Goal: Task Accomplishment & Management: Complete application form

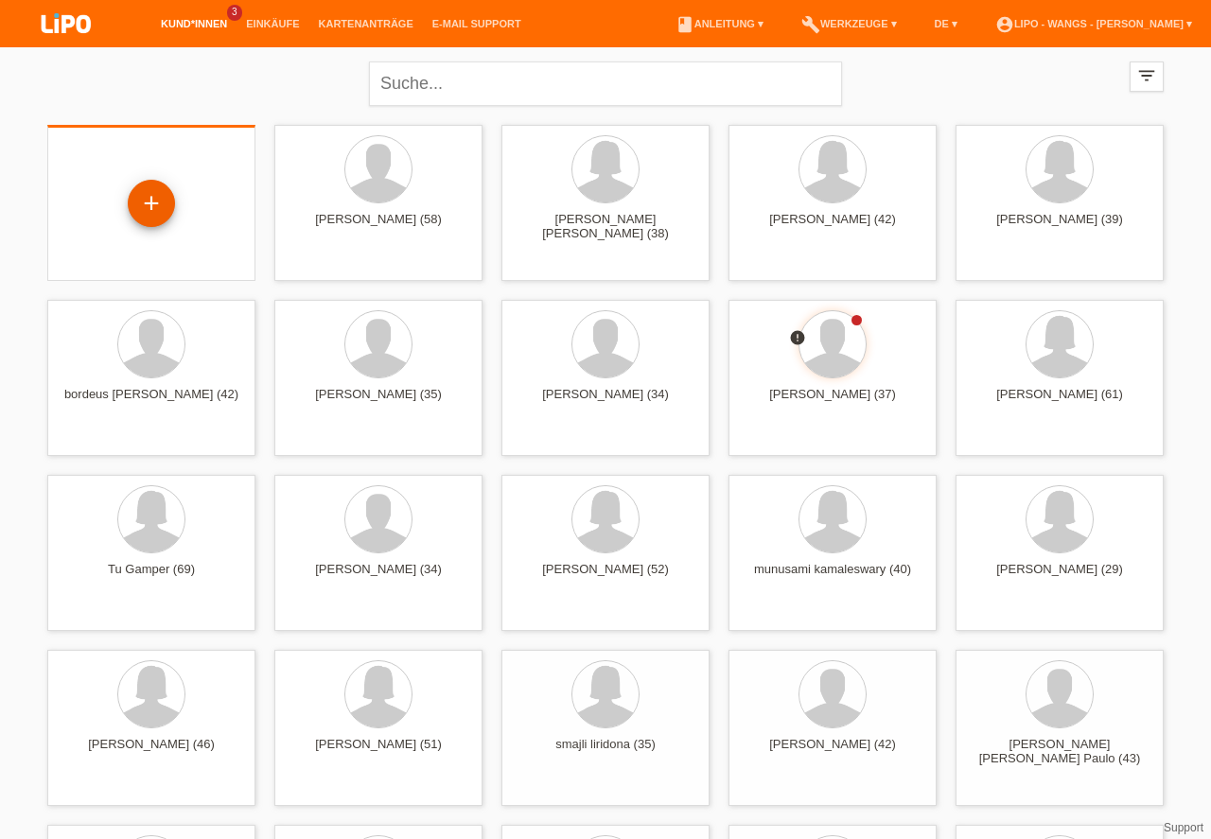
click at [160, 222] on div "+" at bounding box center [151, 203] width 47 height 47
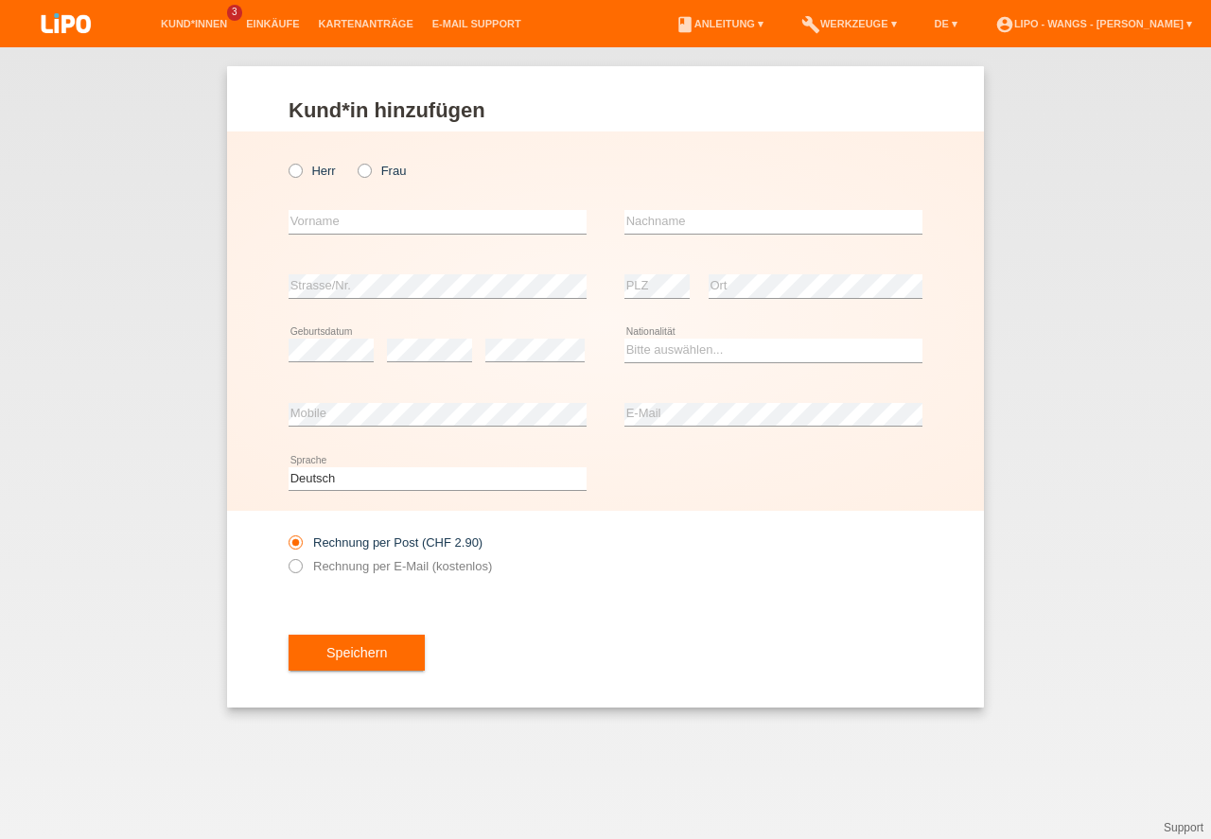
click at [355, 161] on icon at bounding box center [355, 161] width 0 height 0
click at [367, 170] on input "Frau" at bounding box center [364, 170] width 12 height 12
radio input "true"
click at [355, 161] on icon at bounding box center [355, 161] width 0 height 0
click at [367, 170] on input "Frau" at bounding box center [364, 170] width 12 height 12
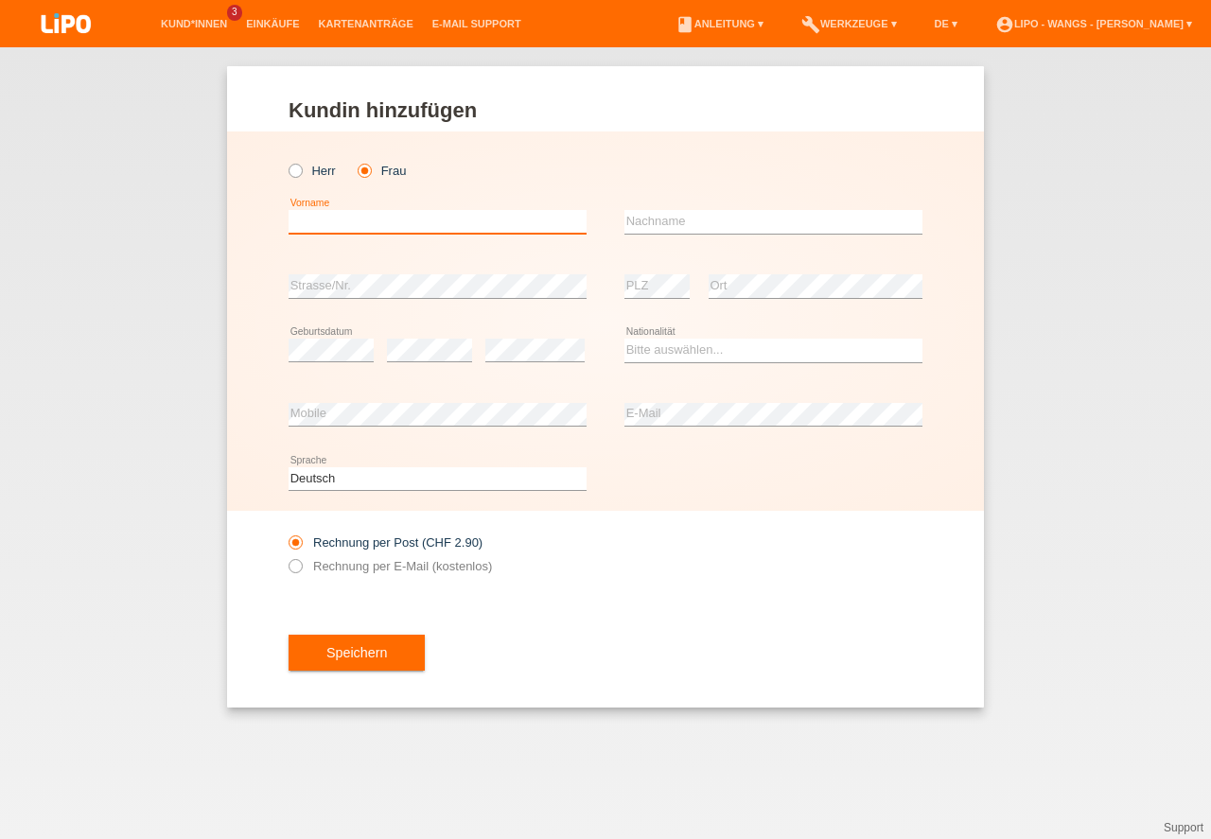
click at [358, 226] on input "text" at bounding box center [438, 222] width 298 height 24
type input "mara"
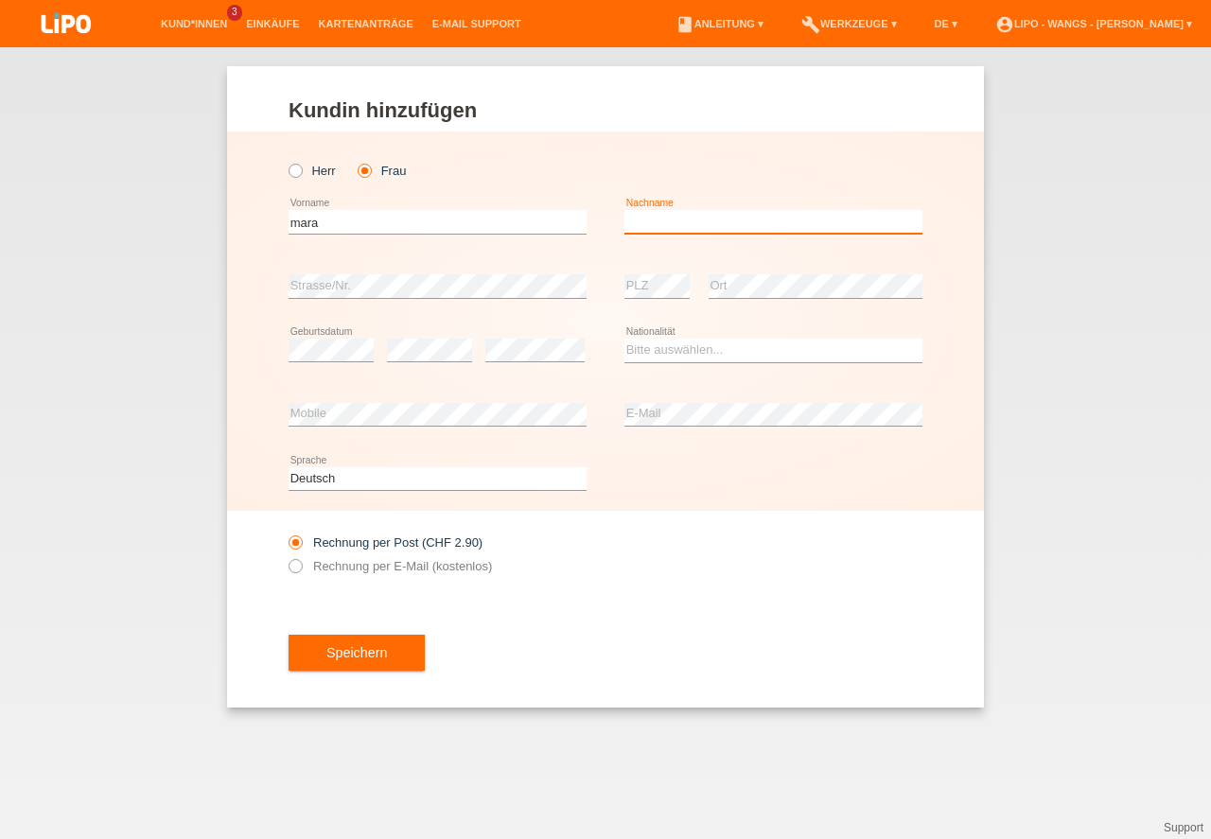
click at [724, 220] on input "text" at bounding box center [774, 222] width 298 height 24
type input "ammann"
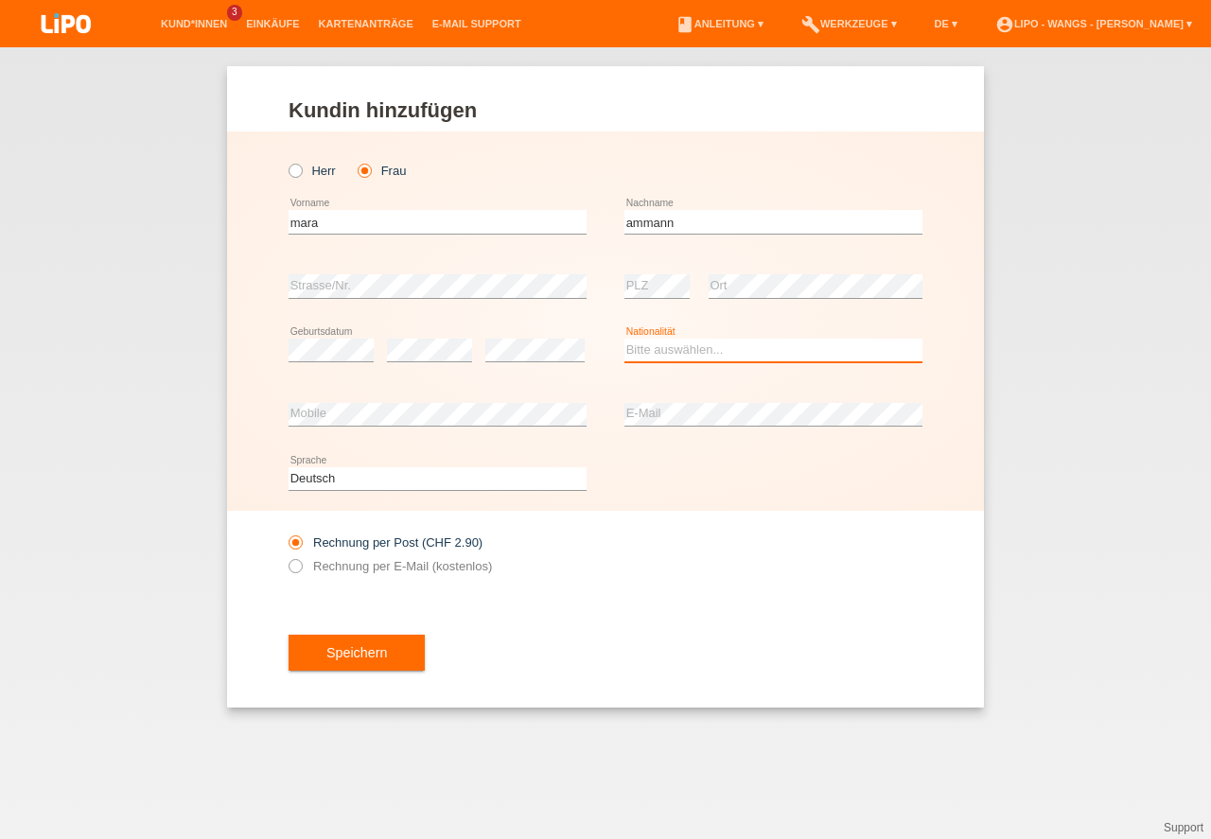
click at [665, 356] on select "Bitte auswählen... Schweiz Deutschland Liechtenstein Österreich ------------ Af…" at bounding box center [774, 350] width 298 height 23
click at [666, 356] on select "Bitte auswählen... Schweiz Deutschland Liechtenstein Österreich ------------ Af…" at bounding box center [774, 350] width 298 height 23
click at [670, 351] on select "Bitte auswählen... Schweiz Deutschland Liechtenstein Österreich ------------ Af…" at bounding box center [774, 350] width 298 height 23
click at [670, 352] on select "Bitte auswählen... Schweiz Deutschland Liechtenstein Österreich ------------ Af…" at bounding box center [774, 350] width 298 height 23
click at [670, 353] on select "Bitte auswählen... Schweiz Deutschland Liechtenstein Österreich ------------ Af…" at bounding box center [774, 350] width 298 height 23
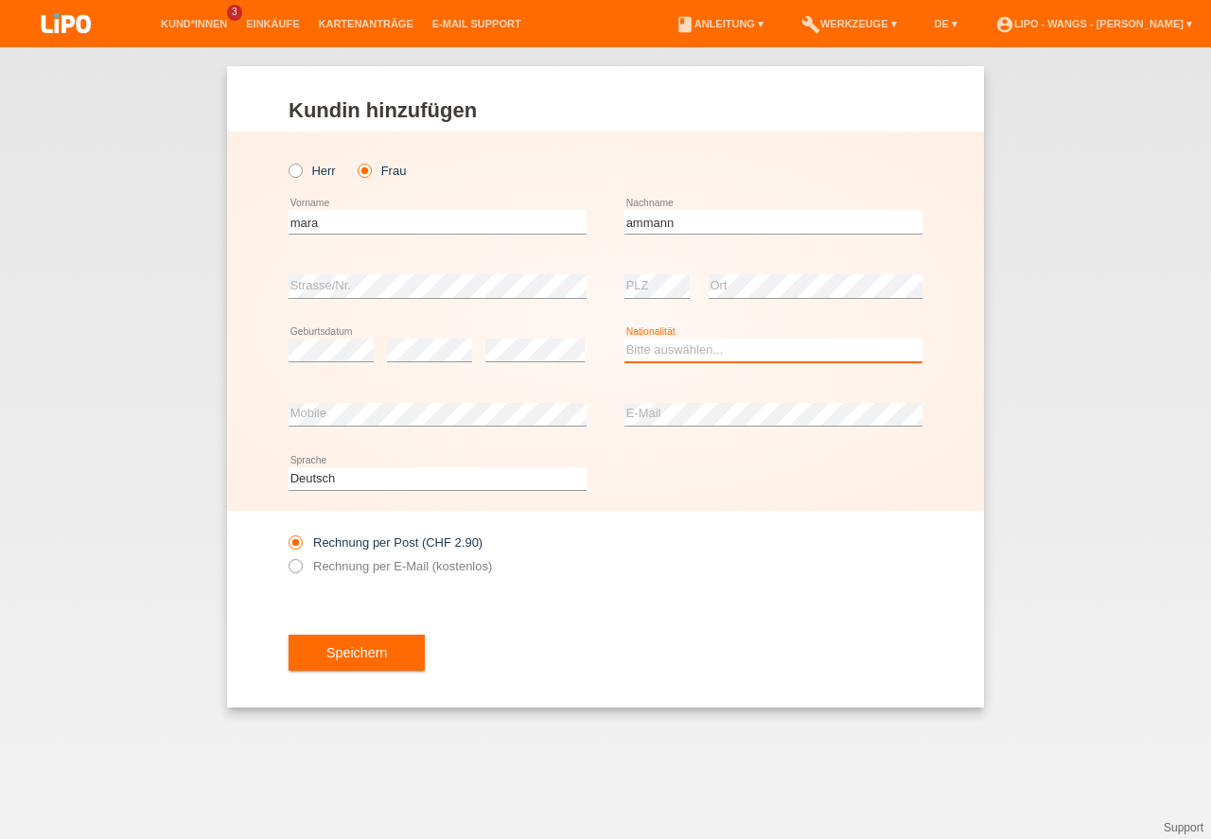
select select "CH"
click at [0, 0] on option "Schweiz" at bounding box center [0, 0] width 0 height 0
click at [305, 569] on label "Rechnung per E-Mail (kostenlos)" at bounding box center [390, 566] width 203 height 14
click at [301, 569] on input "Rechnung per E-Mail (kostenlos)" at bounding box center [295, 571] width 12 height 24
radio input "true"
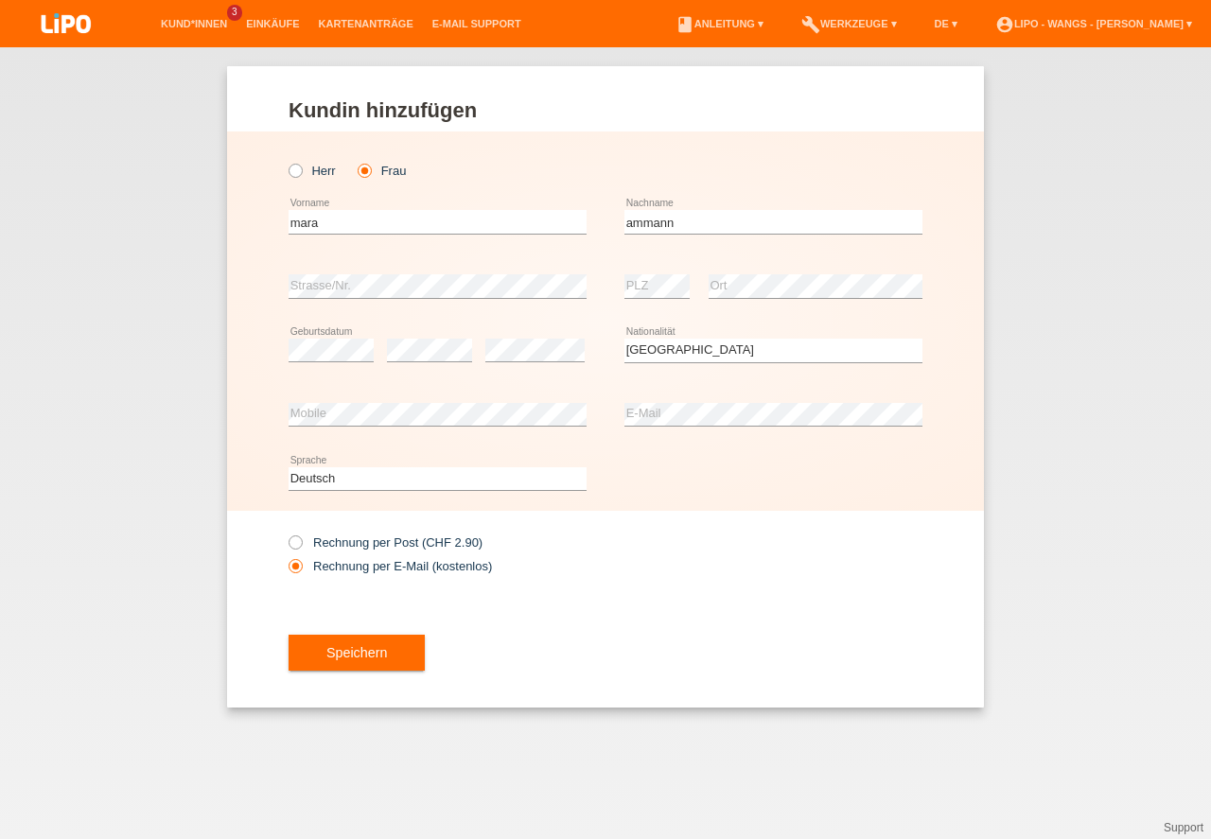
click at [305, 569] on label "Rechnung per E-Mail (kostenlos)" at bounding box center [390, 566] width 203 height 14
click at [301, 569] on input "Rechnung per E-Mail (kostenlos)" at bounding box center [295, 571] width 12 height 24
click at [379, 650] on button "Speichern" at bounding box center [357, 653] width 136 height 36
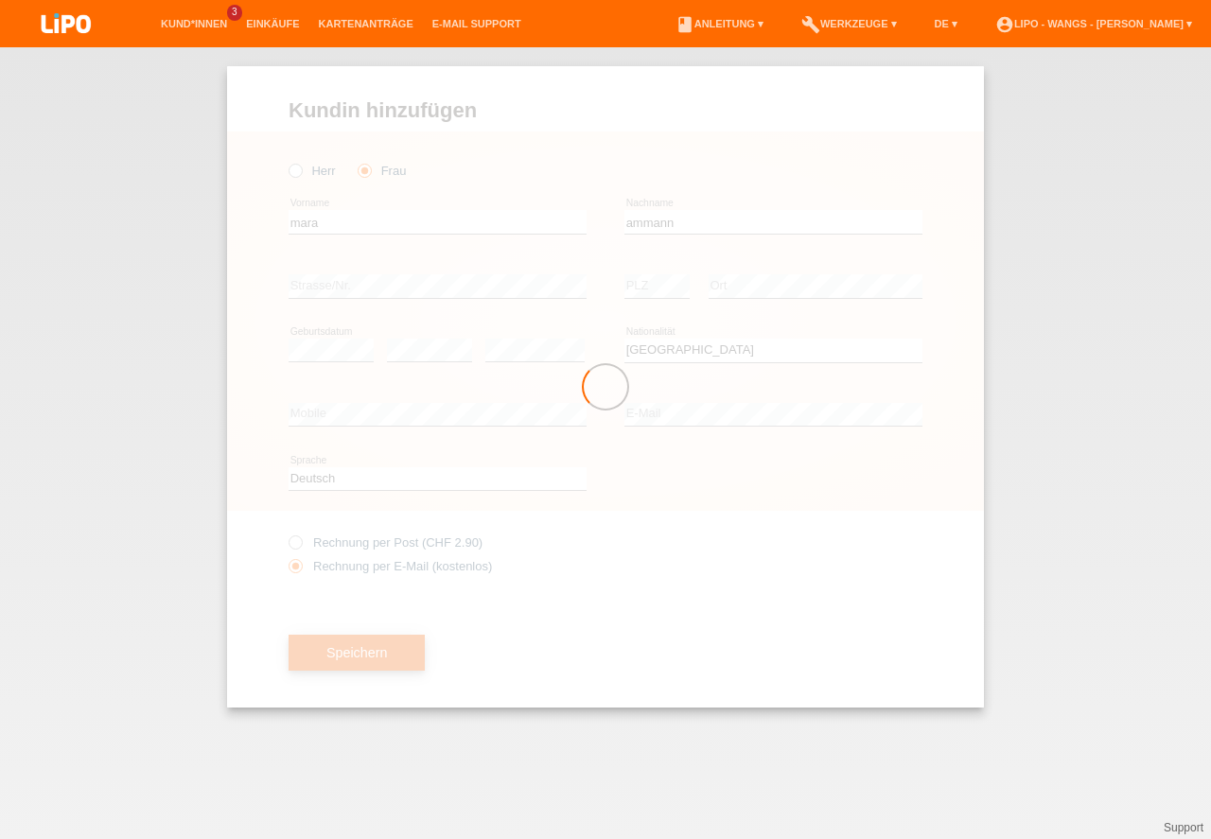
click at [379, 650] on div at bounding box center [605, 387] width 757 height 642
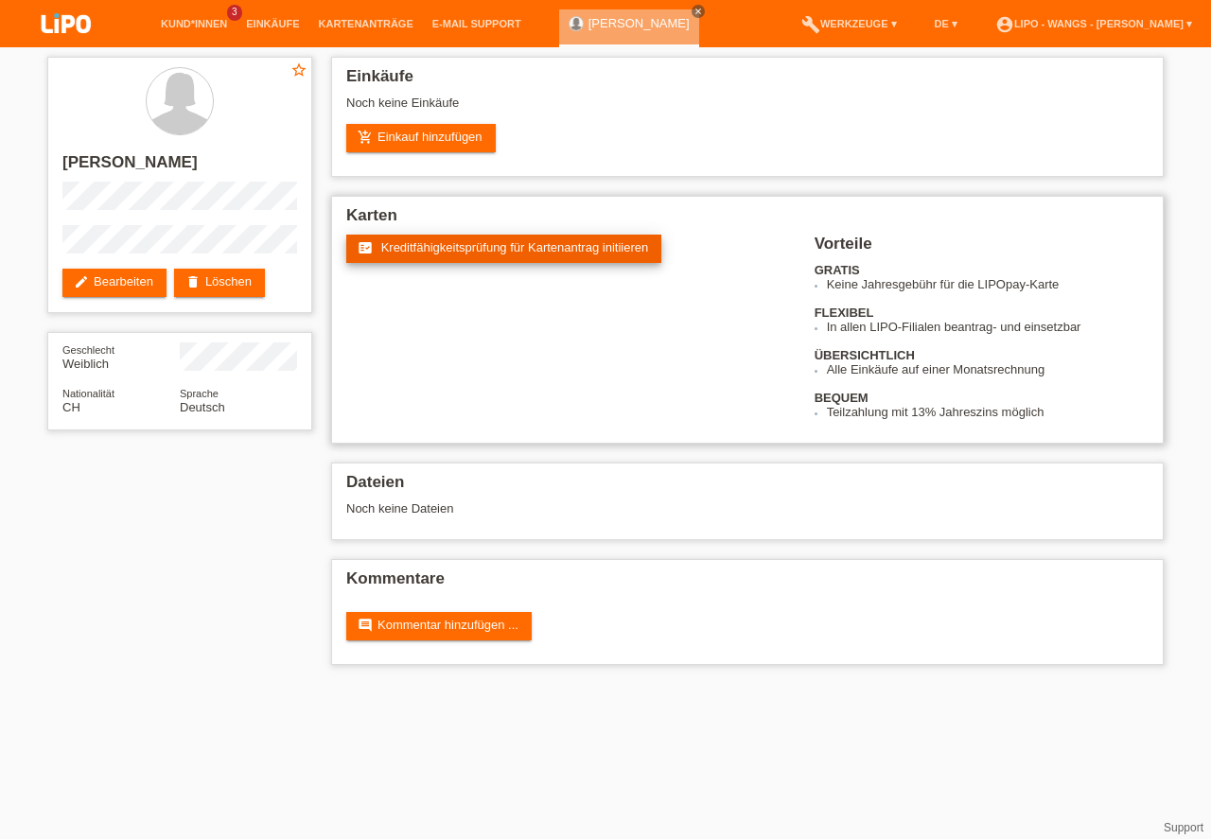
click at [524, 247] on span "Kreditfähigkeitsprüfung für Kartenantrag initiieren" at bounding box center [515, 247] width 268 height 14
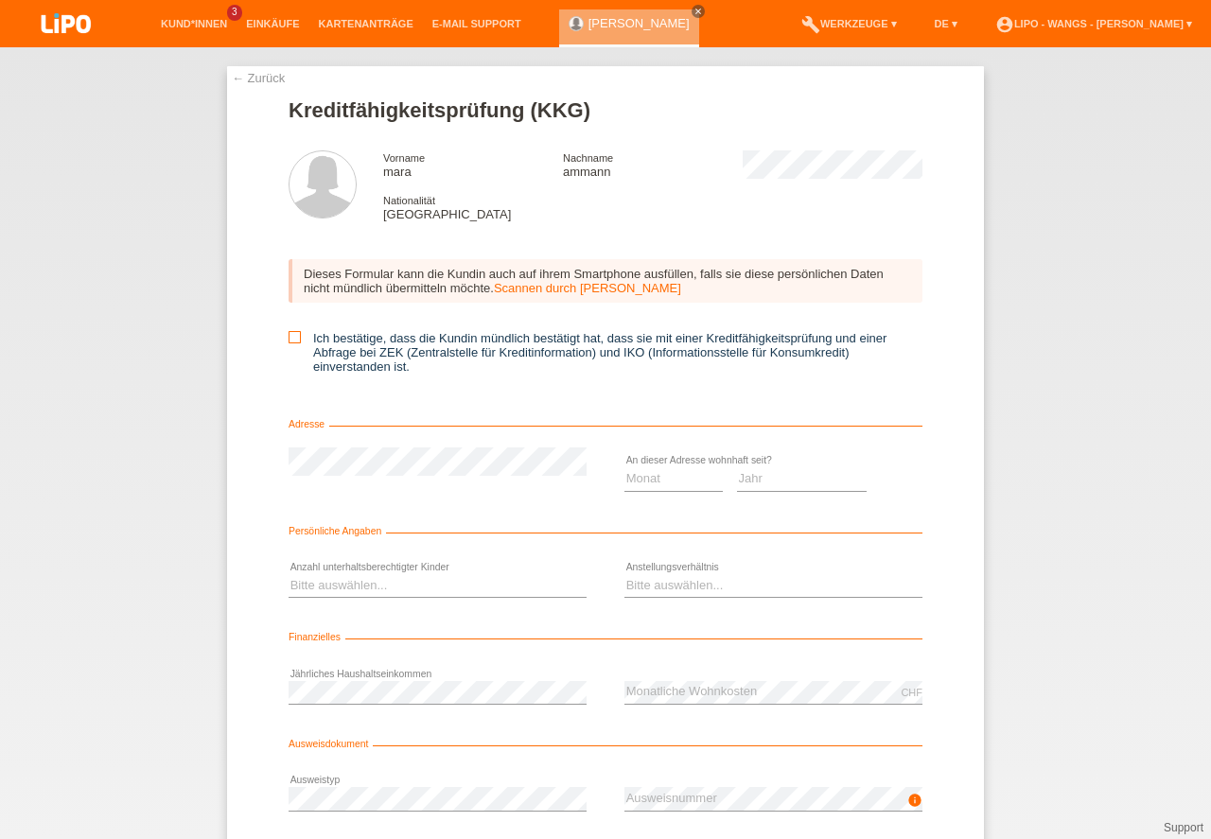
click at [289, 338] on icon at bounding box center [295, 337] width 12 height 12
click at [289, 338] on input "Ich bestätige, dass die Kundin mündlich bestätigt hat, dass sie mit einer Kredi…" at bounding box center [295, 337] width 12 height 12
checkbox input "true"
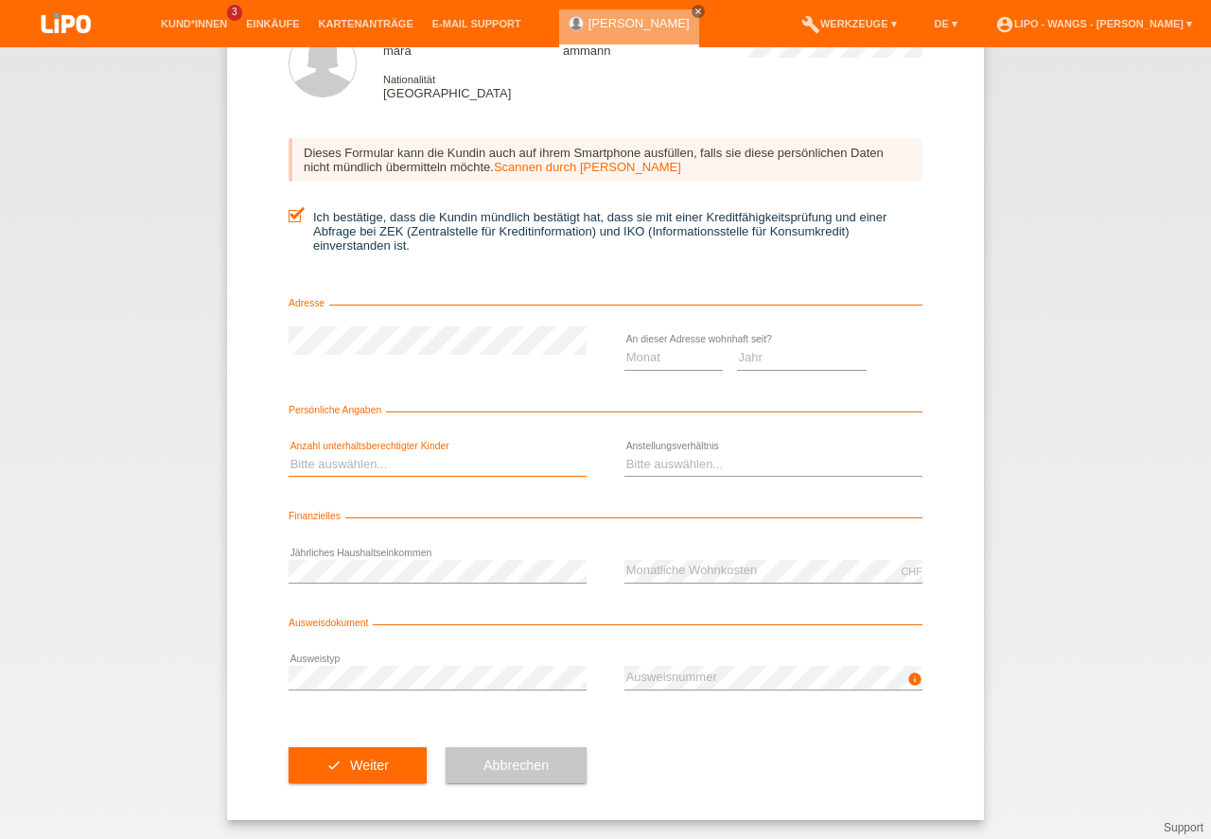
click at [319, 460] on select "Bitte auswählen... 0 1 2 3 4 5 6 7 8 9" at bounding box center [438, 464] width 298 height 23
click at [656, 351] on select "Monat 01 02 03 04 05 06 07 08 09 10" at bounding box center [674, 357] width 98 height 23
select select "05"
click at [0, 0] on option "05" at bounding box center [0, 0] width 0 height 0
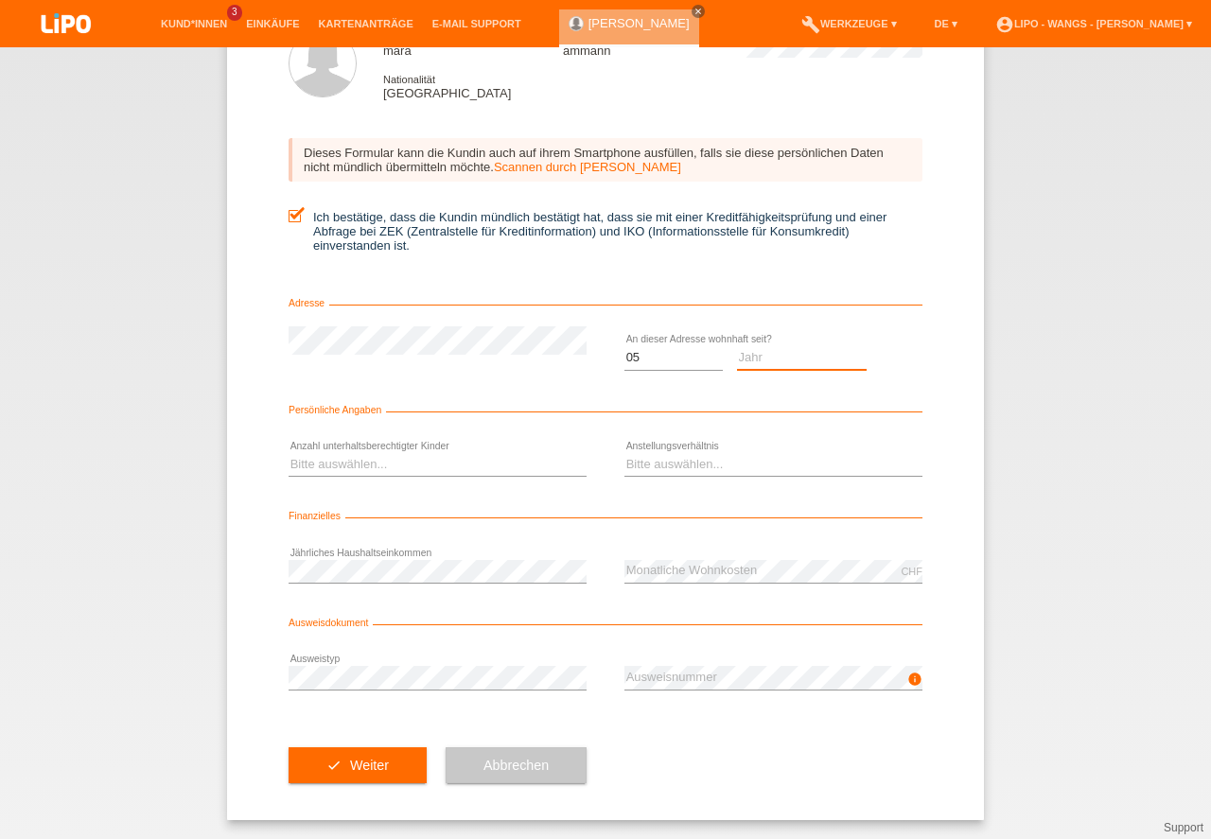
click at [767, 352] on select "Jahr 2025 2024 2023 2022 2021 2020 2019 2018 2017 2016 2015 2014 2013 2012 2011…" at bounding box center [802, 357] width 131 height 23
select select "2010"
click at [0, 0] on option "2010" at bounding box center [0, 0] width 0 height 0
click at [388, 469] on select "Bitte auswählen... 0 1 2 3 4 5 6 7 8 9" at bounding box center [438, 464] width 298 height 23
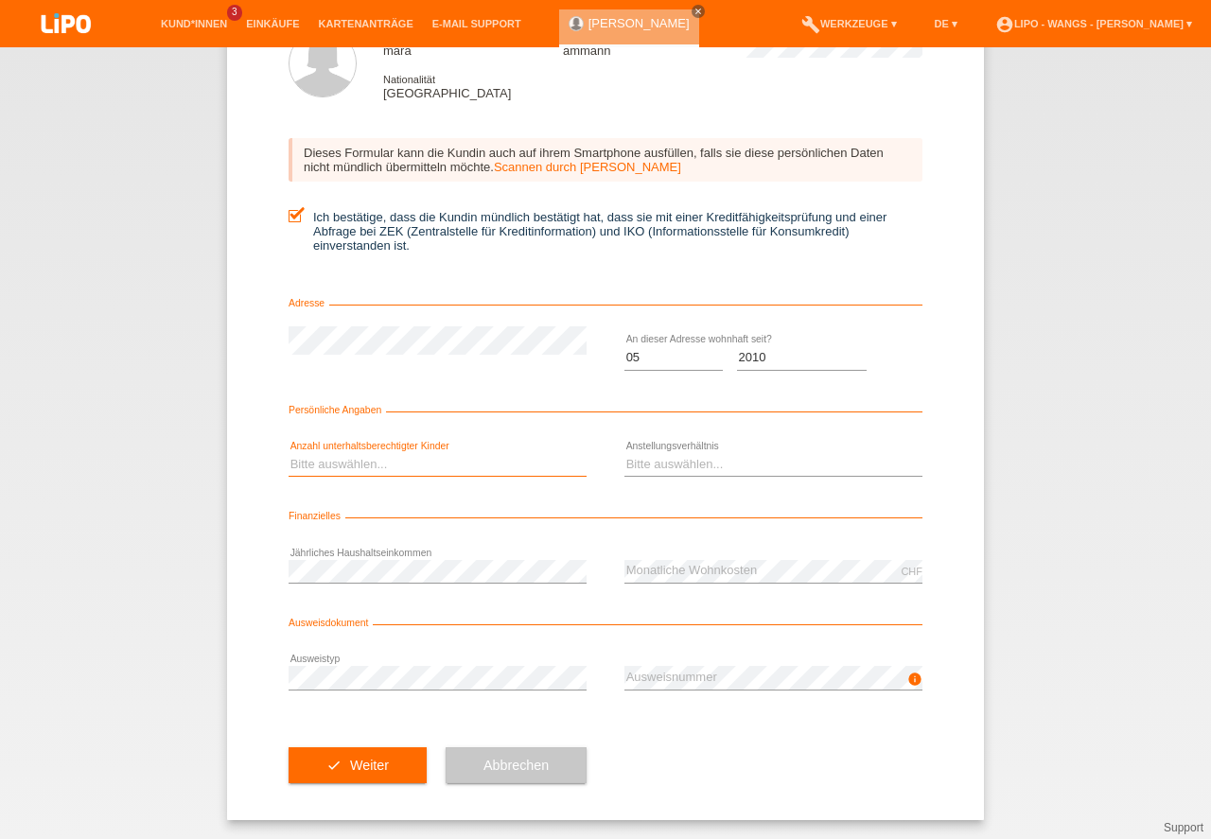
click at [396, 464] on select "Bitte auswählen... 0 1 2 3 4 5 6 7 8 9" at bounding box center [438, 464] width 298 height 23
select select "0"
click at [0, 0] on option "0" at bounding box center [0, 0] width 0 height 0
click at [700, 460] on select "Bitte auswählen... Unbefristet Befristet Lehrling/Student Pensioniert Nicht arb…" at bounding box center [774, 464] width 298 height 23
select select "UNLIMITED"
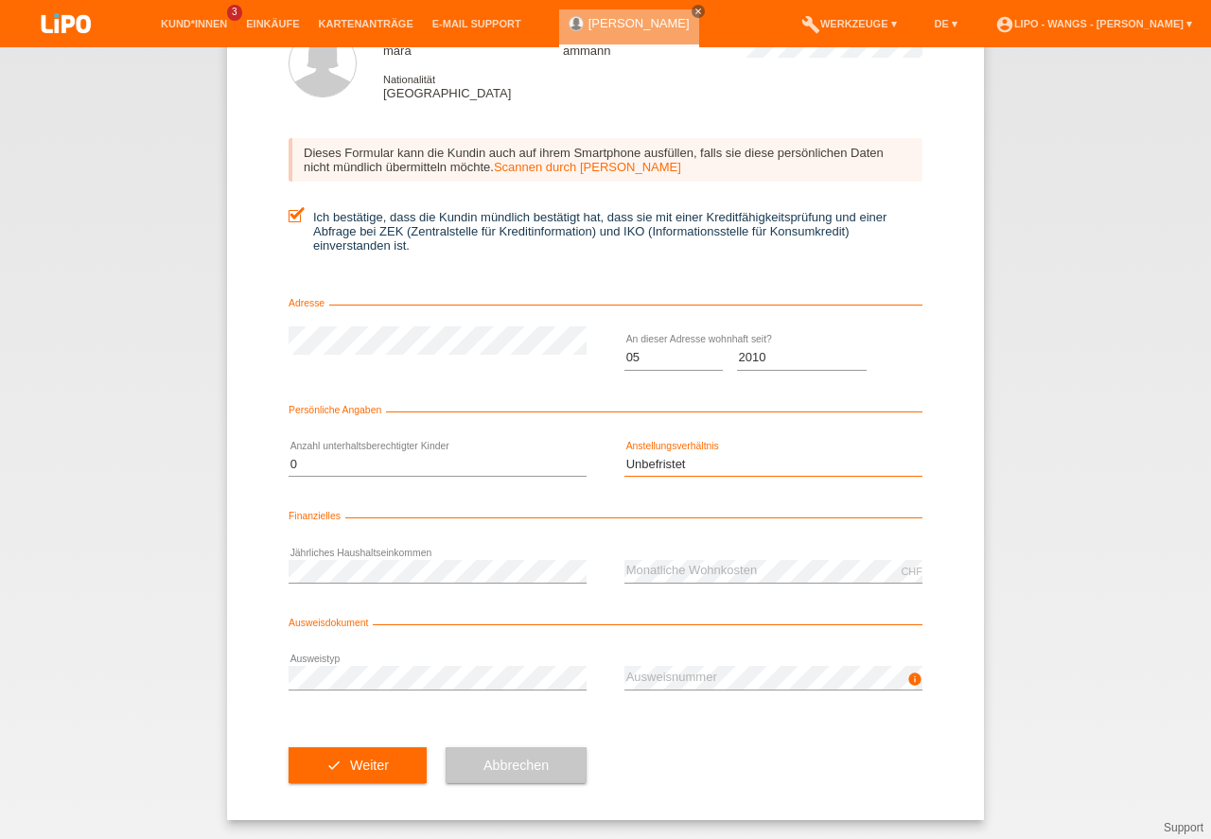
click at [0, 0] on option "Unbefristet" at bounding box center [0, 0] width 0 height 0
click at [381, 755] on button "check Weiter" at bounding box center [358, 766] width 138 height 36
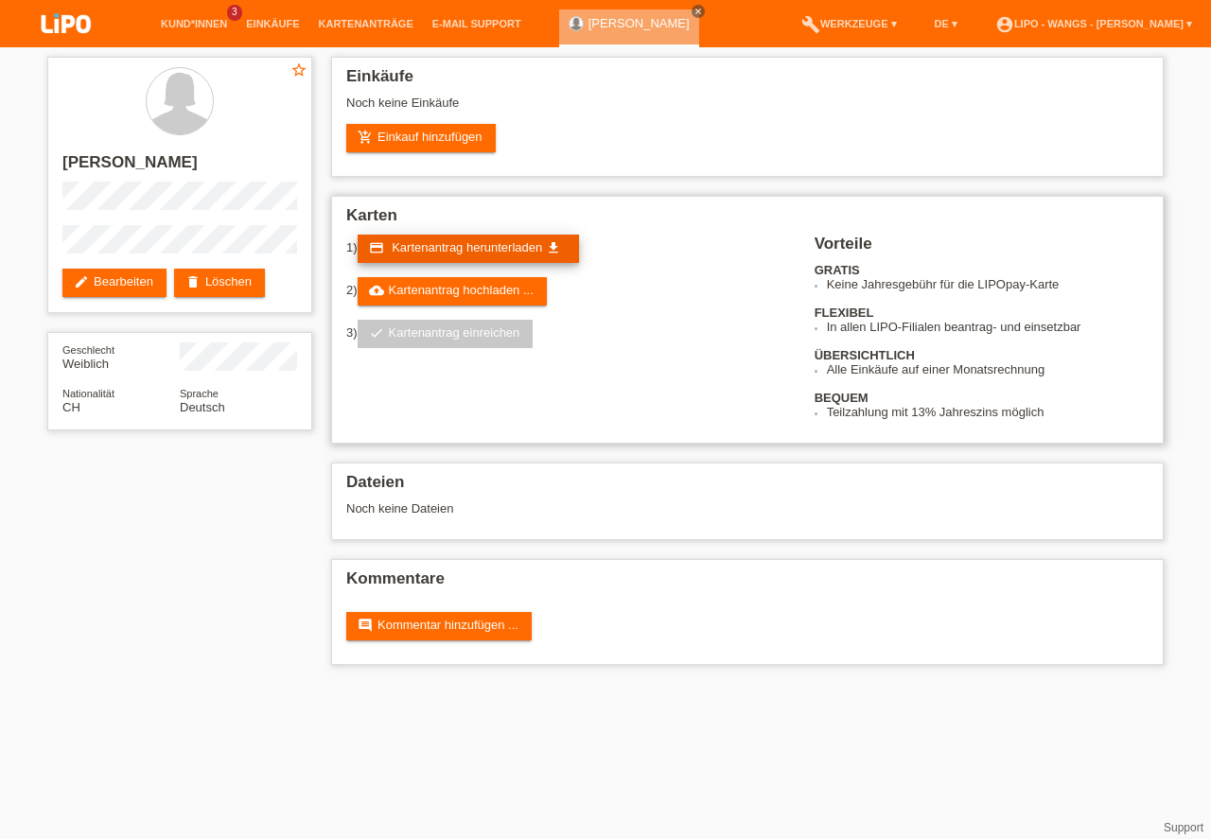
click at [492, 243] on span "Kartenantrag herunterladen" at bounding box center [467, 247] width 150 height 14
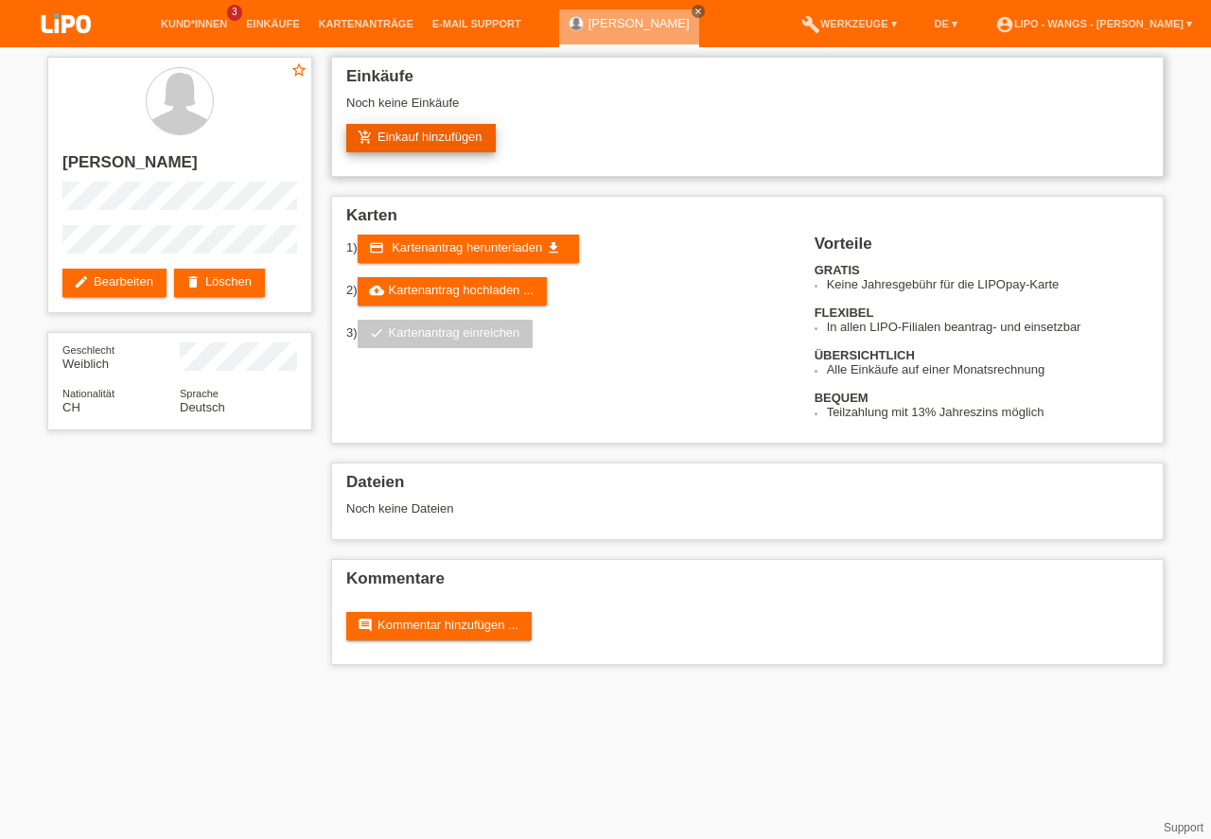
click at [429, 140] on link "add_shopping_cart Einkauf hinzufügen" at bounding box center [421, 138] width 150 height 28
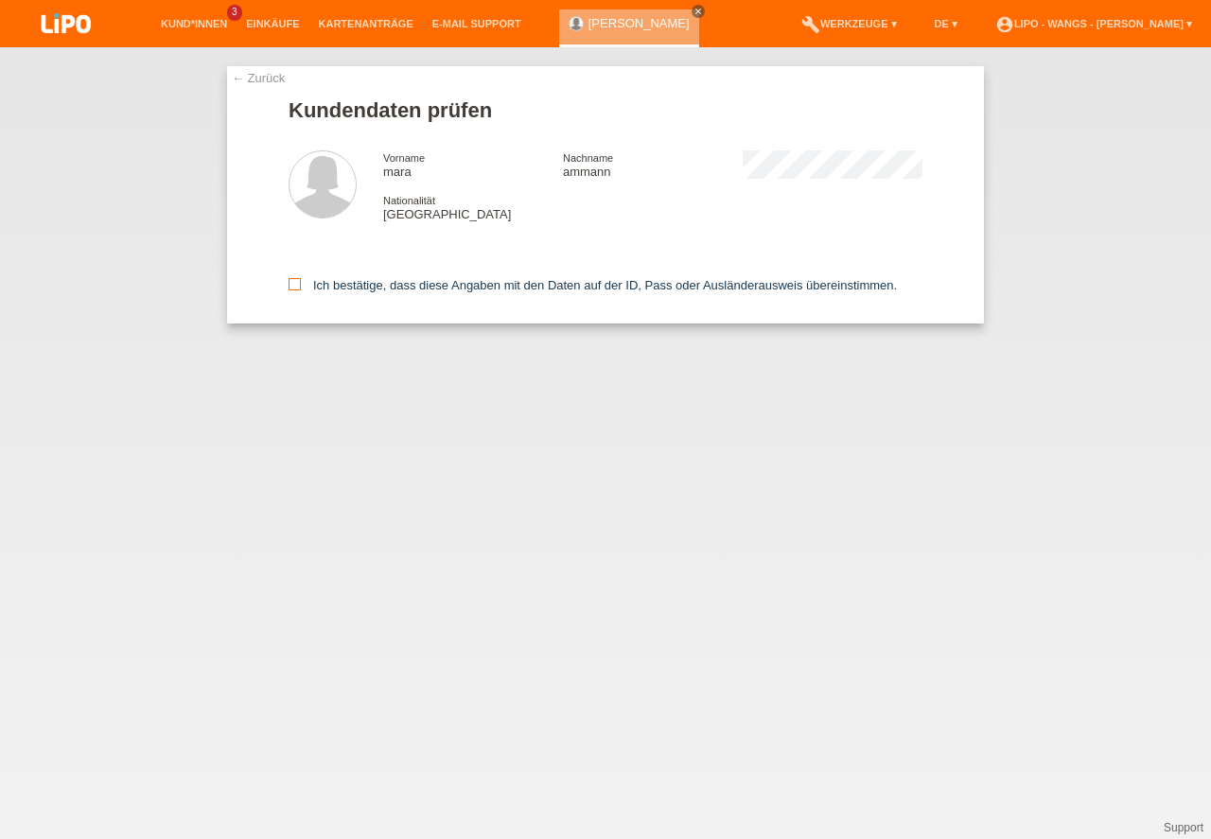
click at [289, 281] on icon at bounding box center [295, 284] width 12 height 12
click at [289, 281] on input "Ich bestätige, dass diese Angaben mit den Daten auf der ID, Pass oder Ausländer…" at bounding box center [295, 284] width 12 height 12
click at [289, 281] on icon at bounding box center [295, 284] width 12 height 12
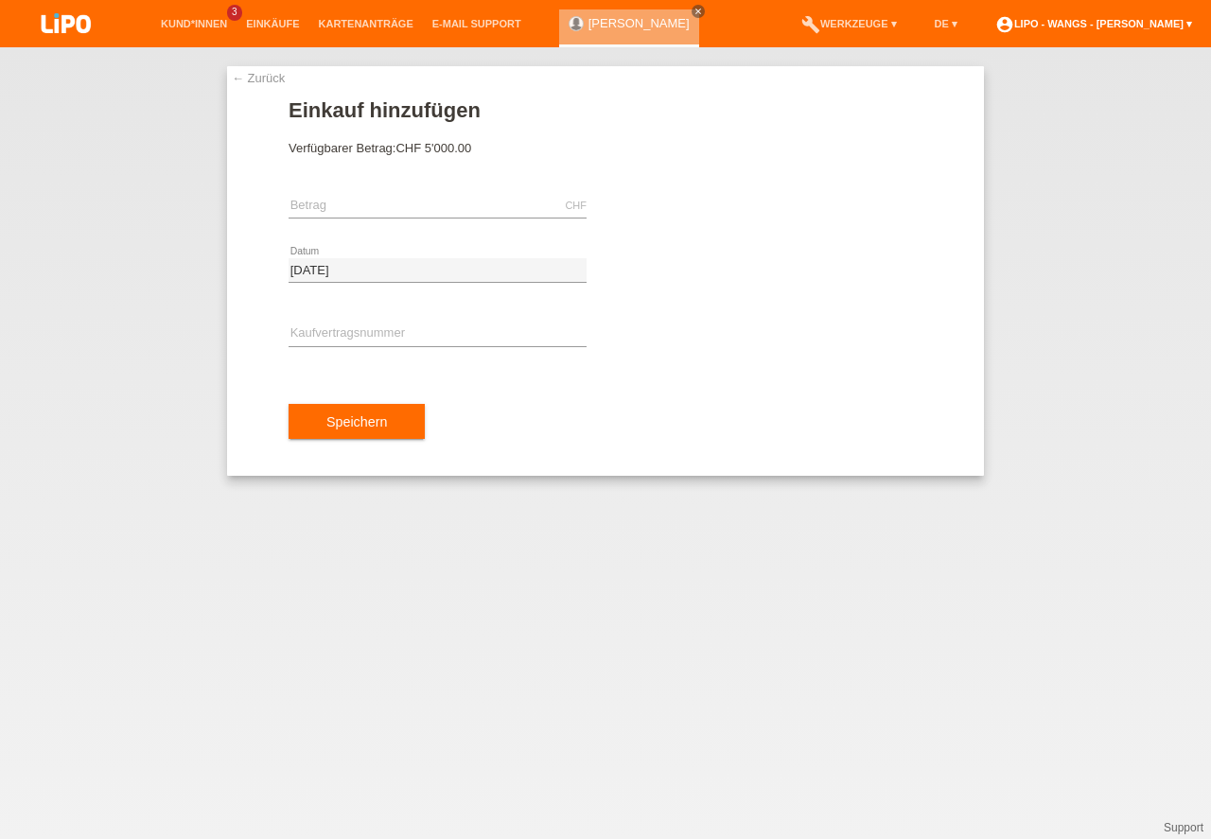
click at [1192, 24] on link "account_circle LIPO - Wangs - Qendrim Rama ▾" at bounding box center [1094, 23] width 216 height 11
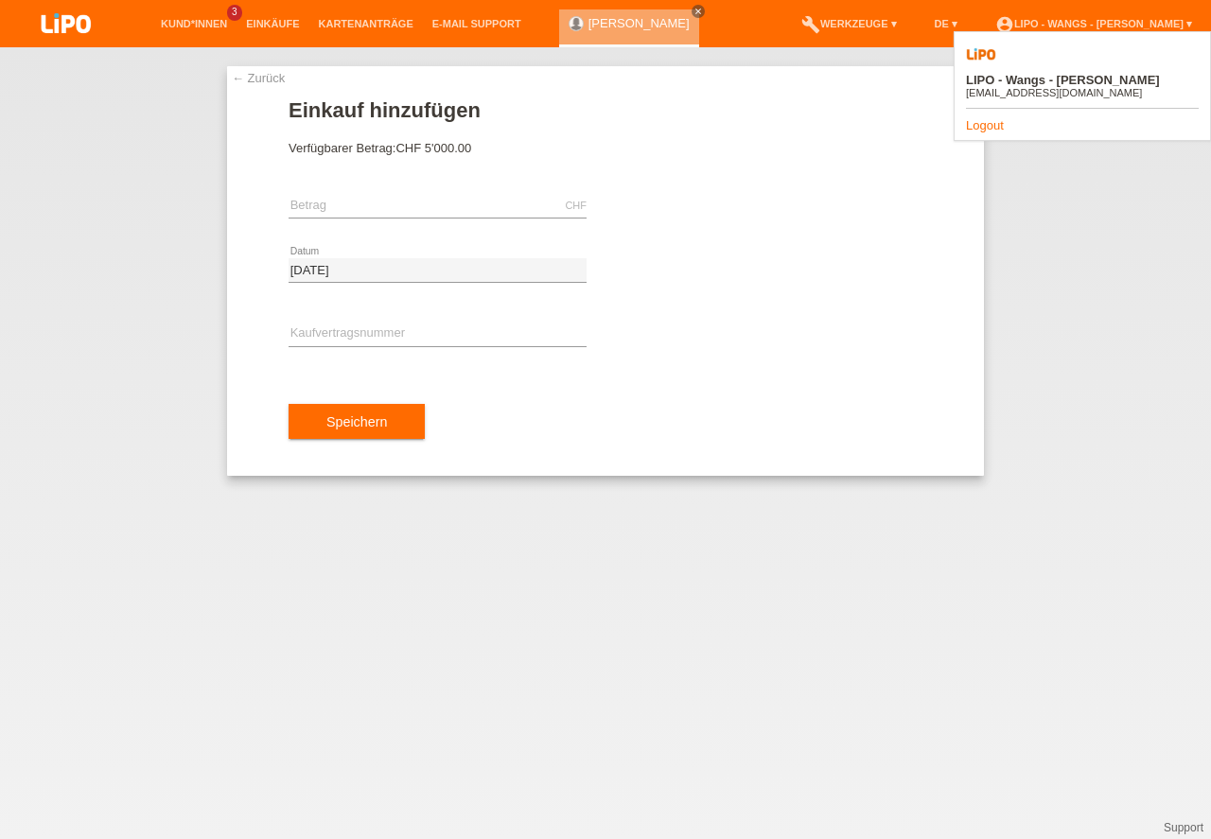
click at [1004, 118] on div "Logout" at bounding box center [1082, 125] width 233 height 14
click at [978, 90] on div "LIPO - Wangs - Qendrim Rama qendra_rama@hotmail.com Logout" at bounding box center [1082, 86] width 257 height 110
click at [981, 118] on link "Logout" at bounding box center [985, 125] width 38 height 14
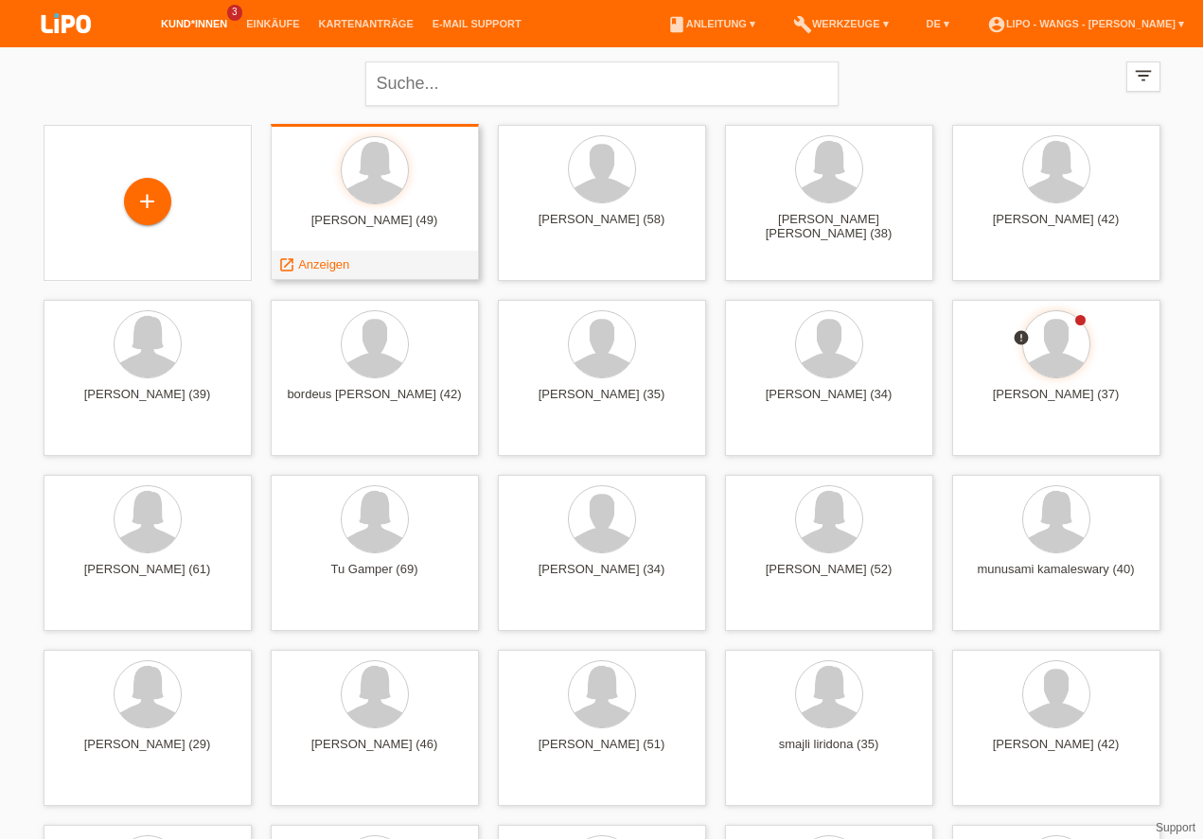
click at [418, 203] on div at bounding box center [375, 171] width 178 height 71
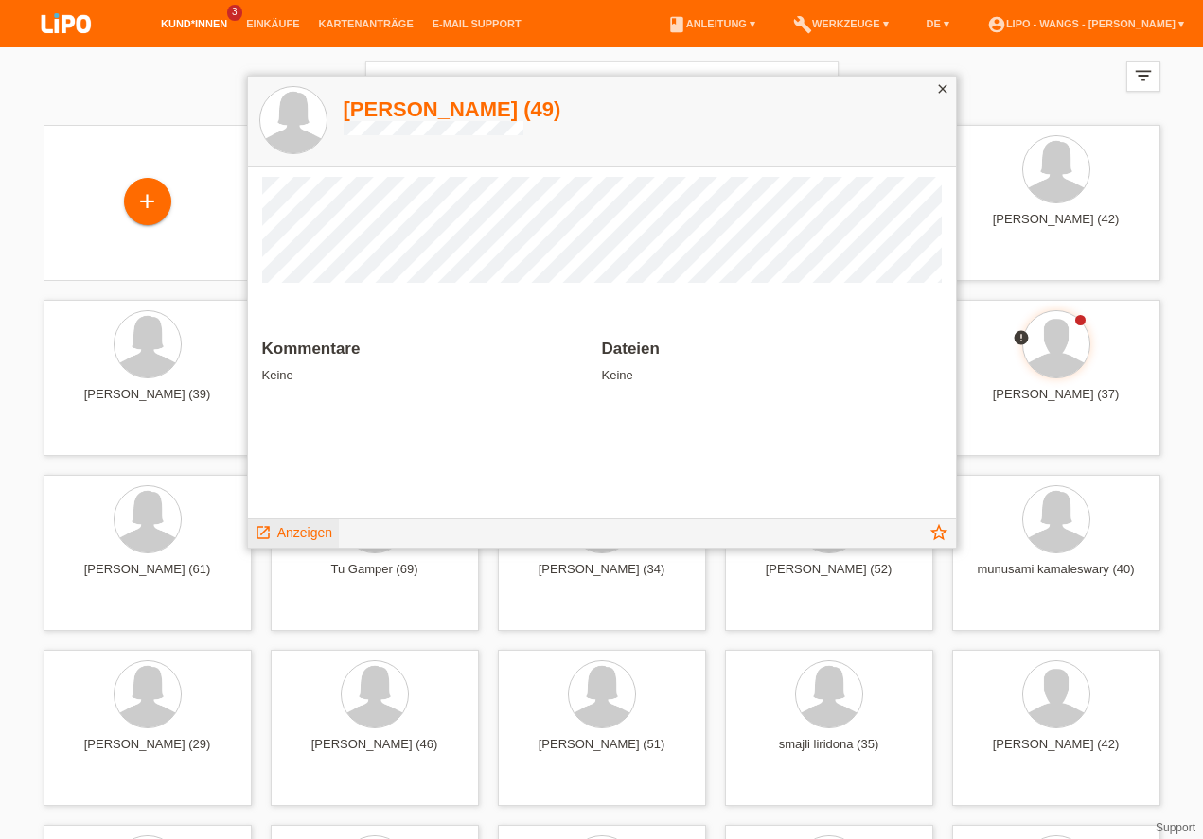
click at [321, 529] on span "Anzeigen" at bounding box center [304, 532] width 55 height 15
click at [320, 529] on span "Anzeigen" at bounding box center [304, 532] width 55 height 15
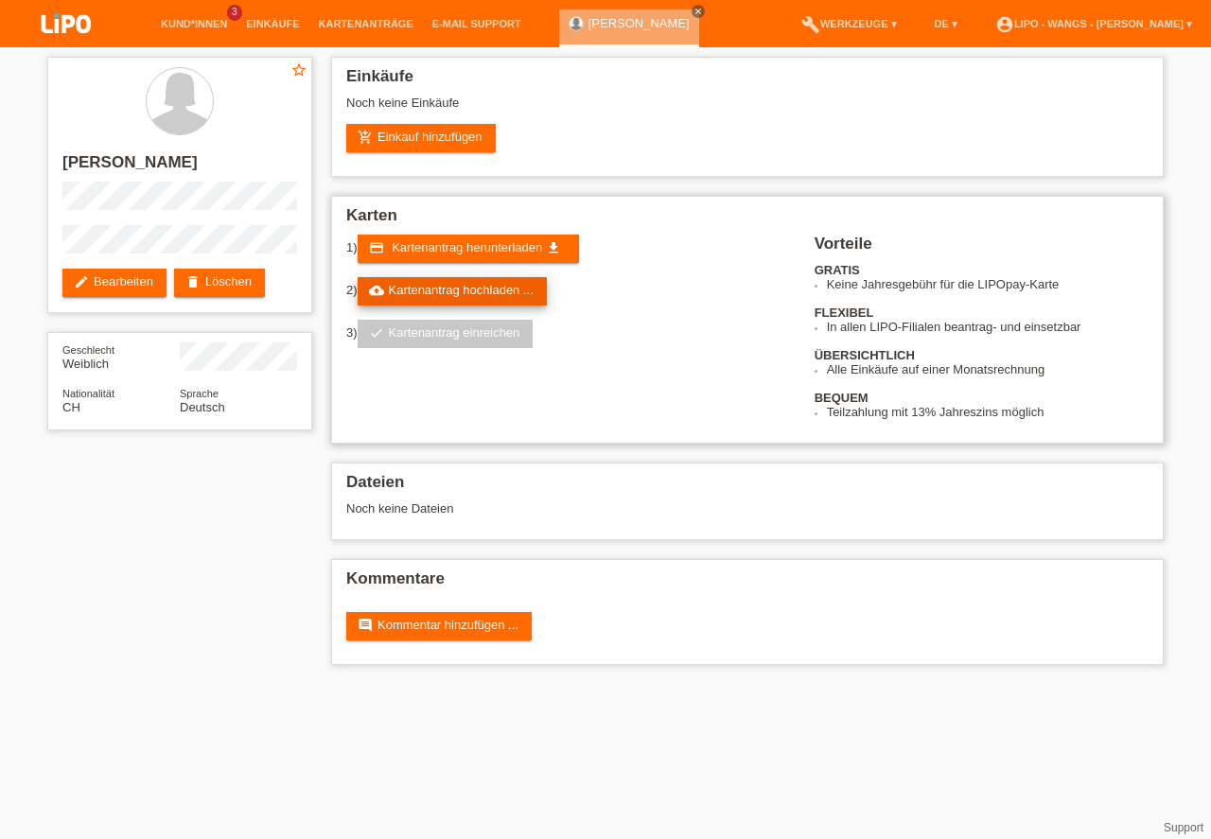
click at [442, 288] on link "cloud_upload Kartenantrag hochladen ..." at bounding box center [452, 291] width 189 height 28
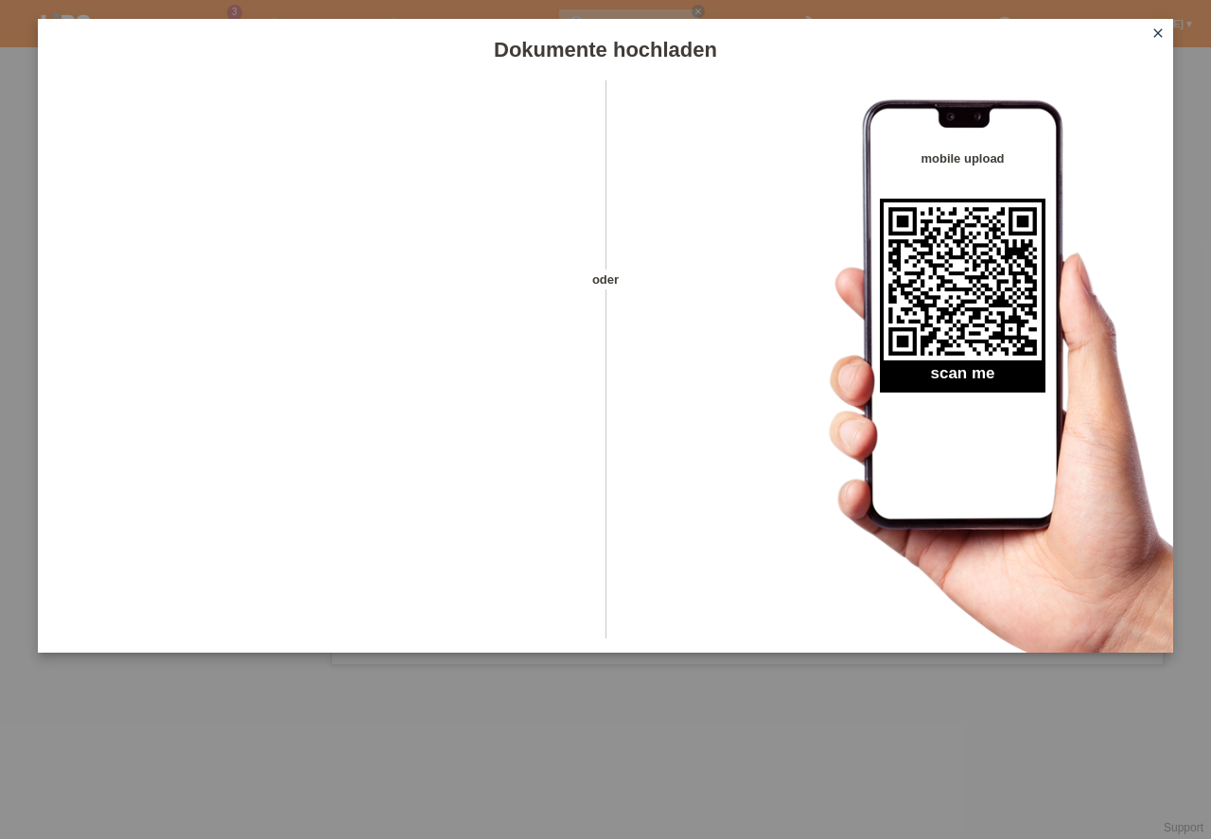
click at [1154, 36] on icon "close" at bounding box center [1158, 33] width 15 height 15
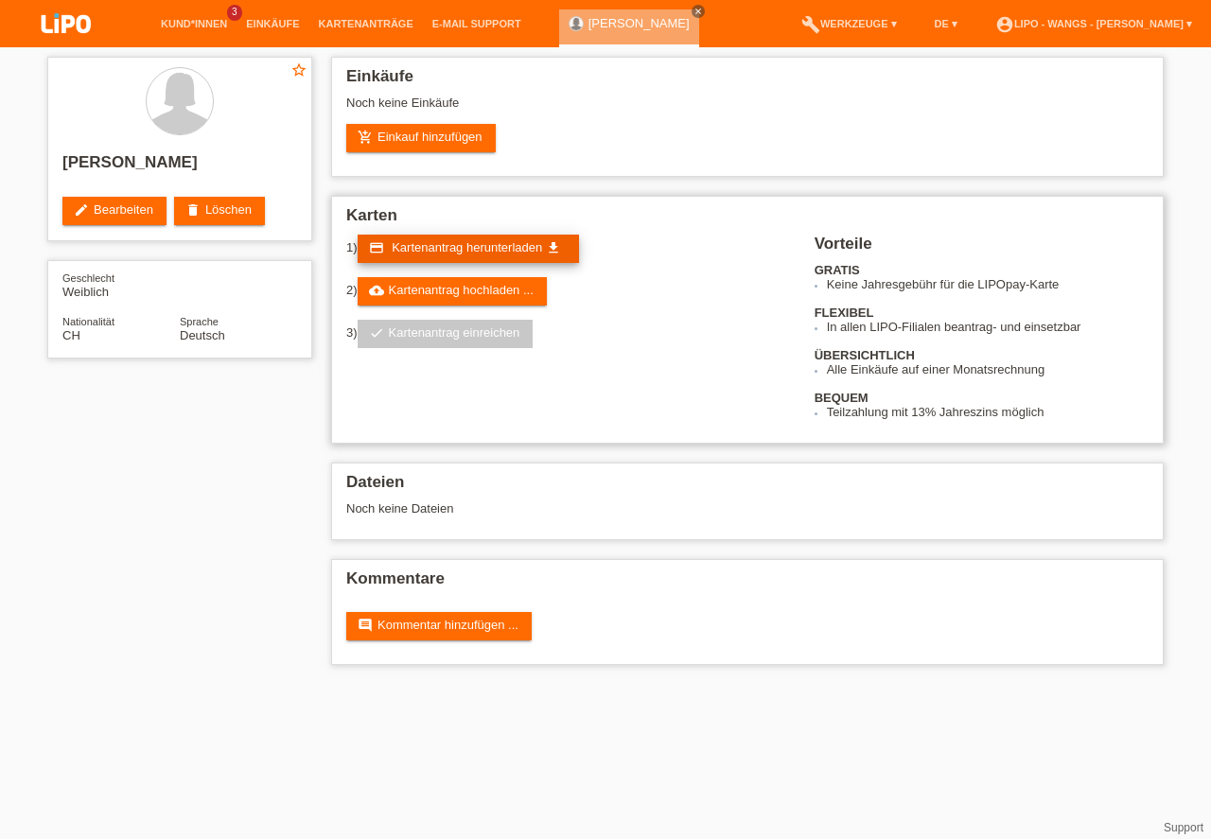
click at [469, 246] on span "Kartenantrag herunterladen" at bounding box center [467, 247] width 150 height 14
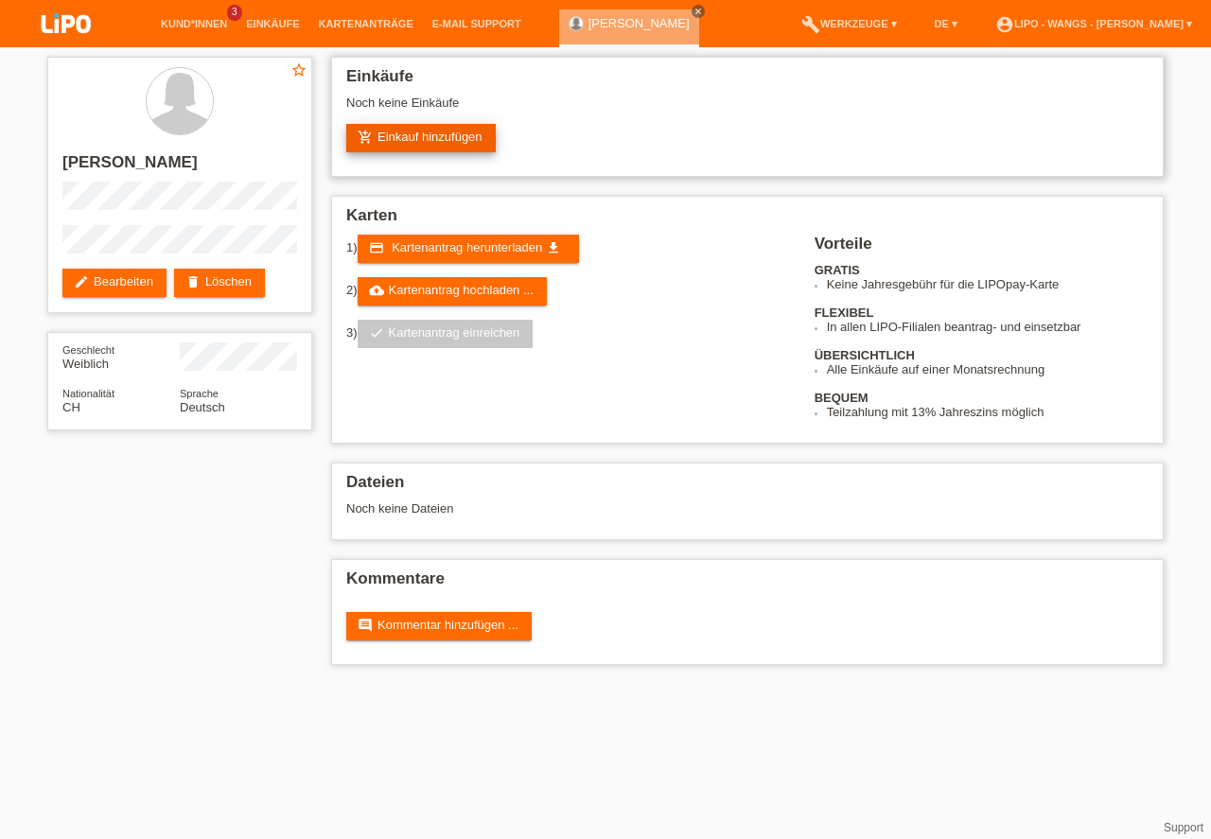
click at [442, 135] on link "add_shopping_cart Einkauf hinzufügen" at bounding box center [421, 138] width 150 height 28
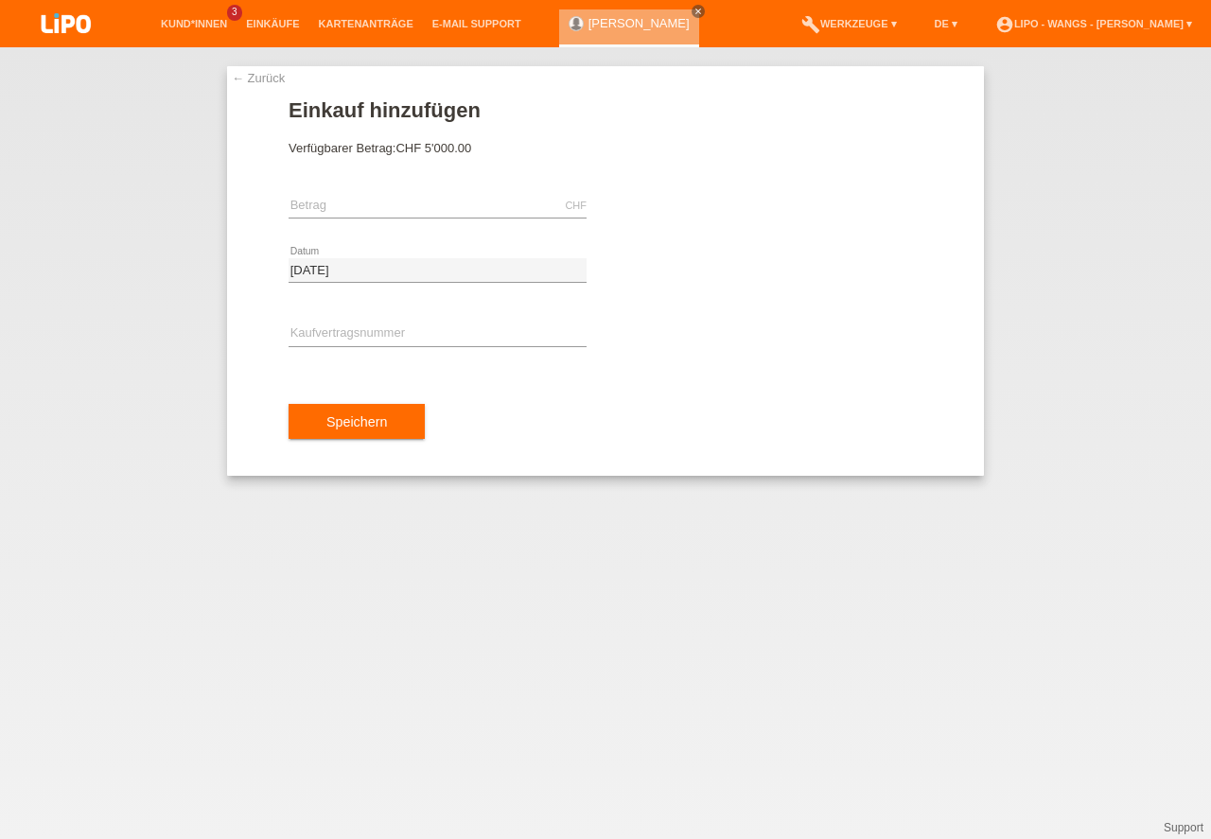
click at [269, 76] on link "← Zurück" at bounding box center [258, 78] width 53 height 14
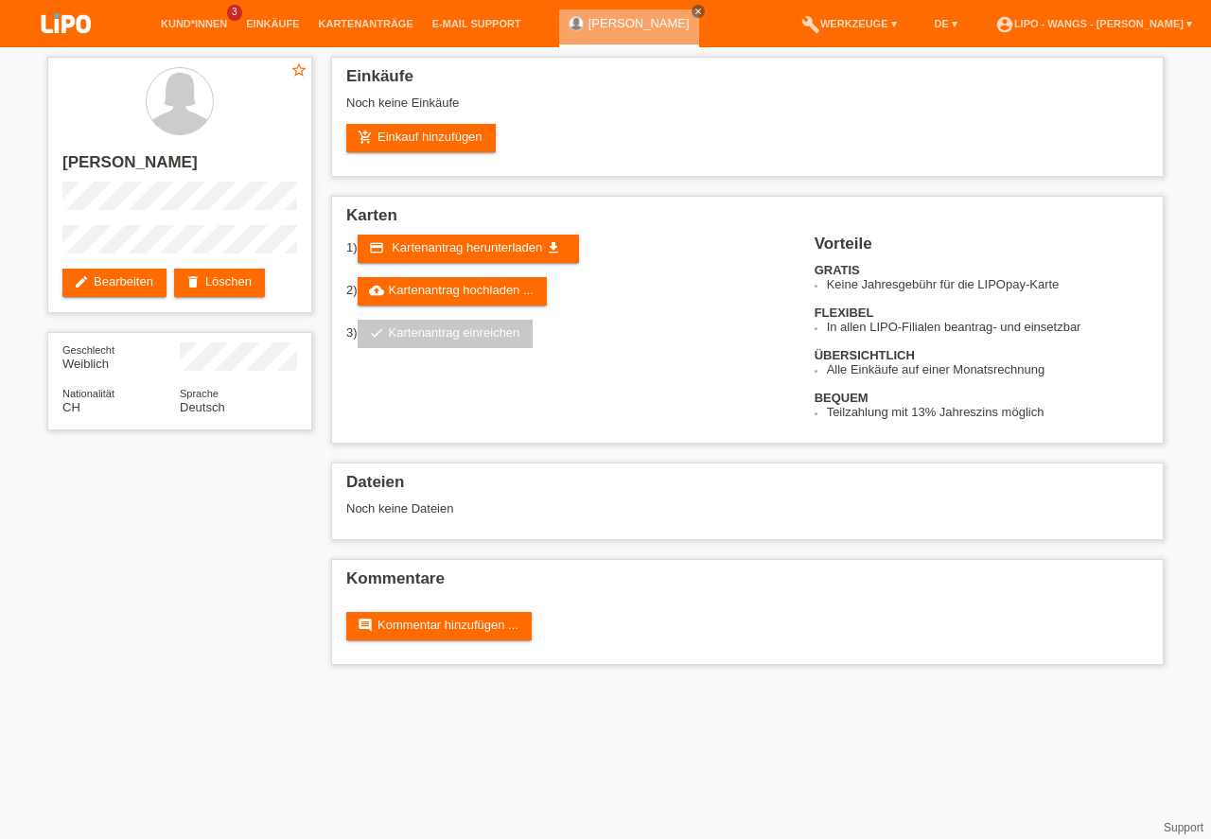
click at [191, 684] on html "Kund*innen 3 Einkäufe Kartenanträge E-Mail Support close menu" at bounding box center [605, 342] width 1211 height 684
click at [194, 684] on html "Kund*innen 3 Einkäufe Kartenanträge E-Mail Support close menu" at bounding box center [605, 342] width 1211 height 684
click at [424, 138] on link "add_shopping_cart Einkauf hinzufügen" at bounding box center [421, 138] width 150 height 28
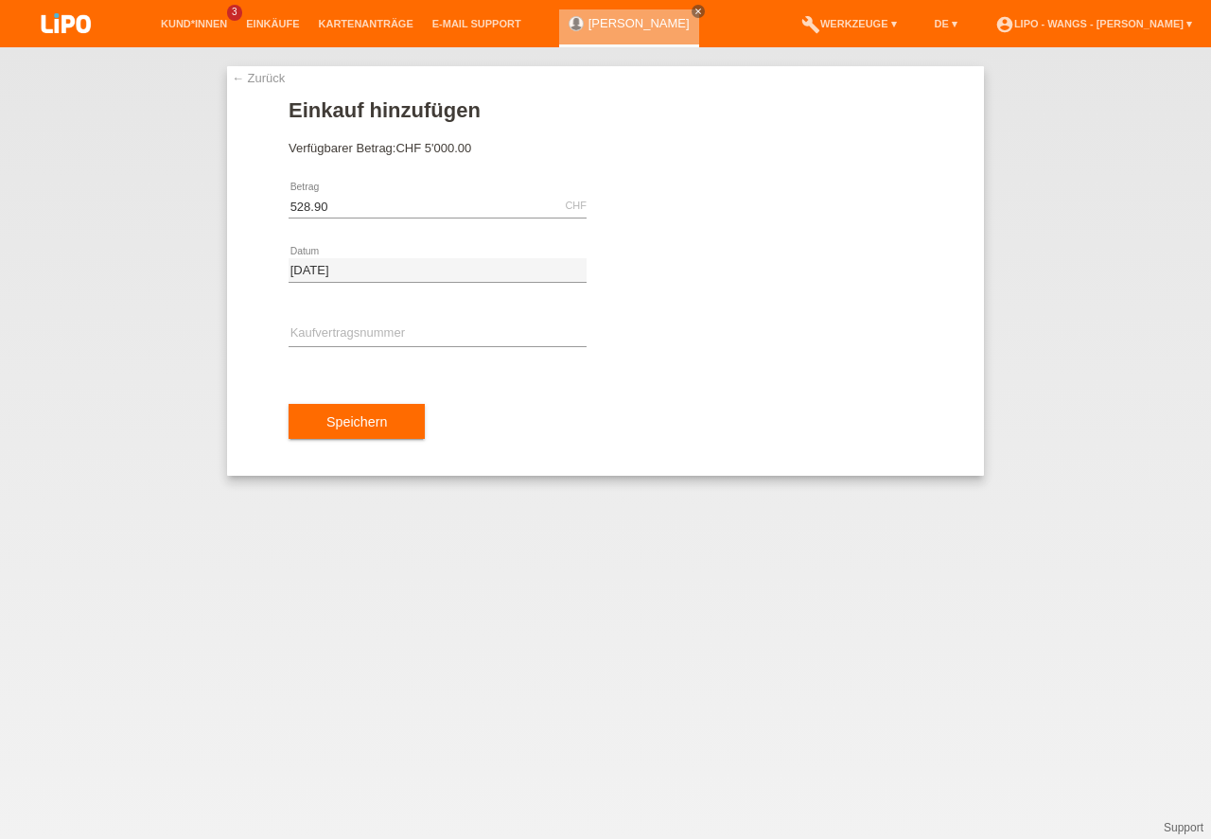
type input "528.90"
click at [356, 336] on input "text" at bounding box center [438, 335] width 298 height 24
click at [355, 336] on input "text" at bounding box center [438, 335] width 298 height 24
type input "T84945"
click at [364, 417] on button "Speichern" at bounding box center [357, 422] width 136 height 36
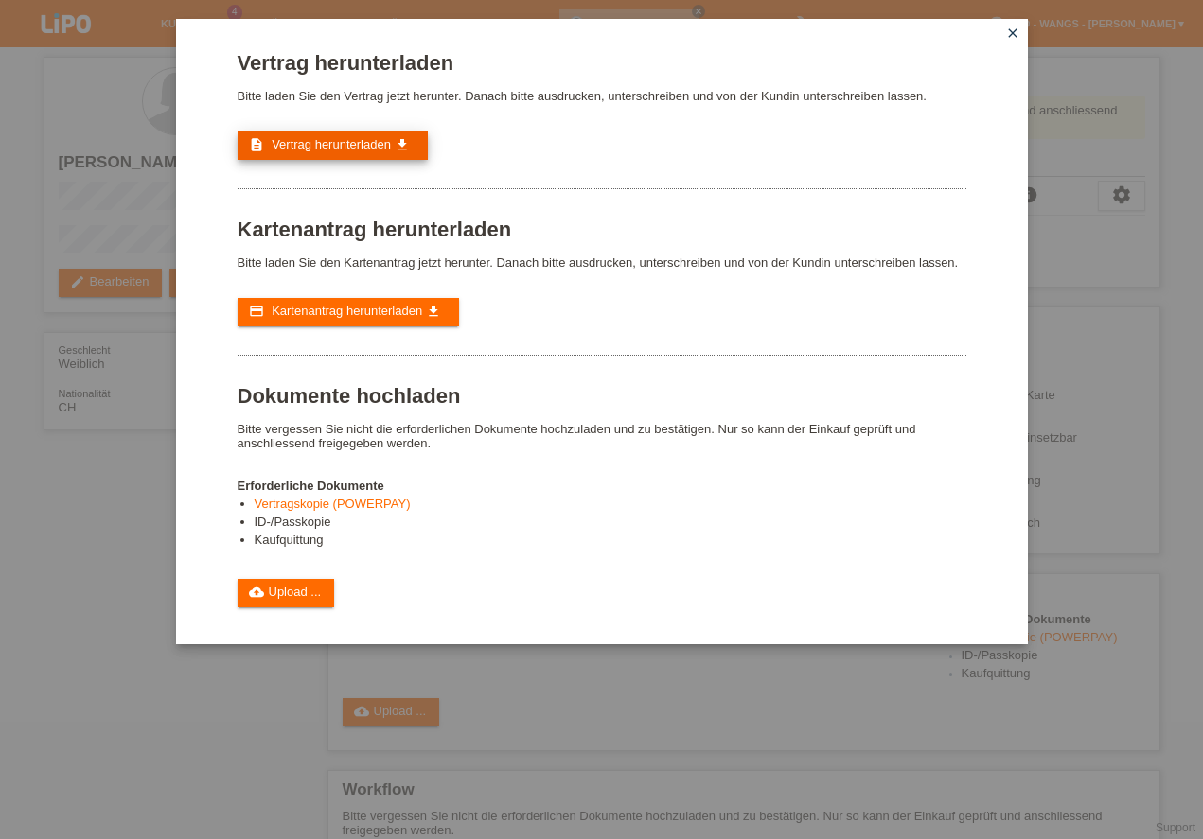
click at [332, 146] on span "Vertrag herunterladen" at bounding box center [331, 144] width 119 height 14
click at [1013, 32] on icon "close" at bounding box center [1012, 33] width 15 height 15
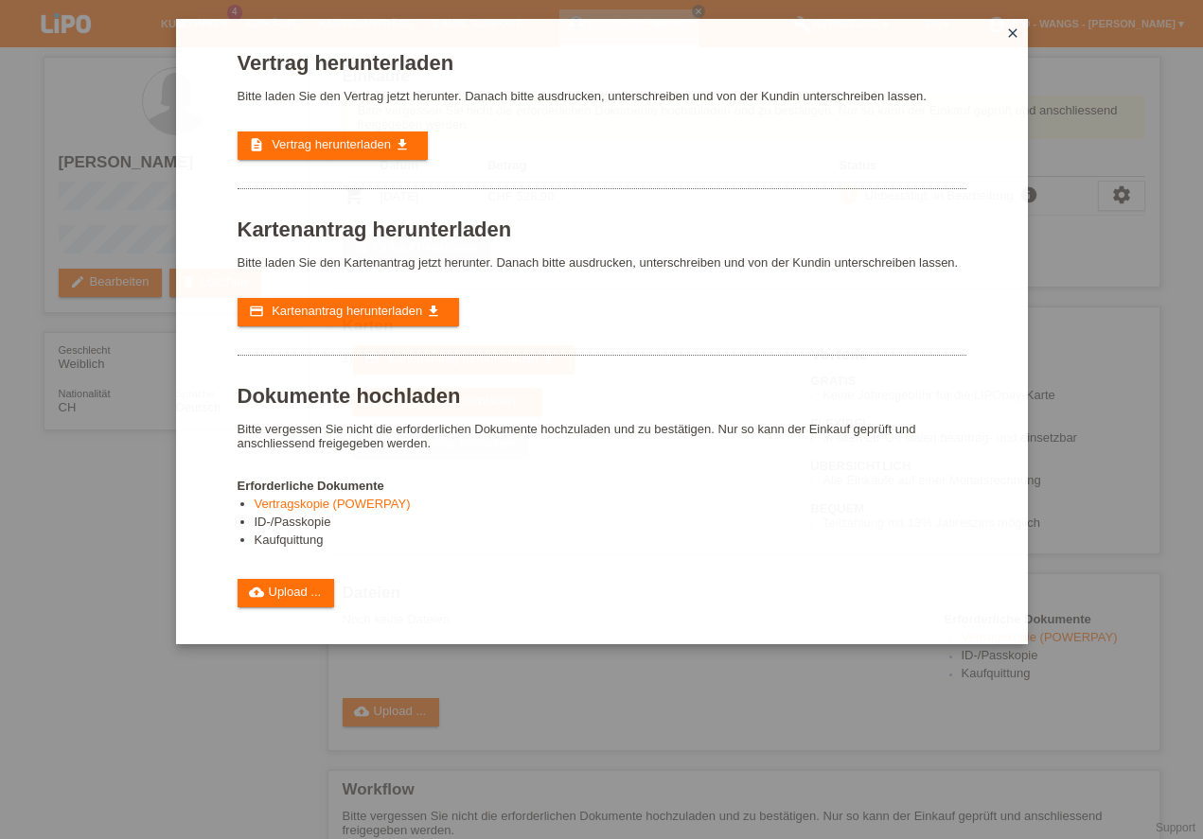
click at [1013, 32] on icon "close" at bounding box center [1012, 33] width 15 height 15
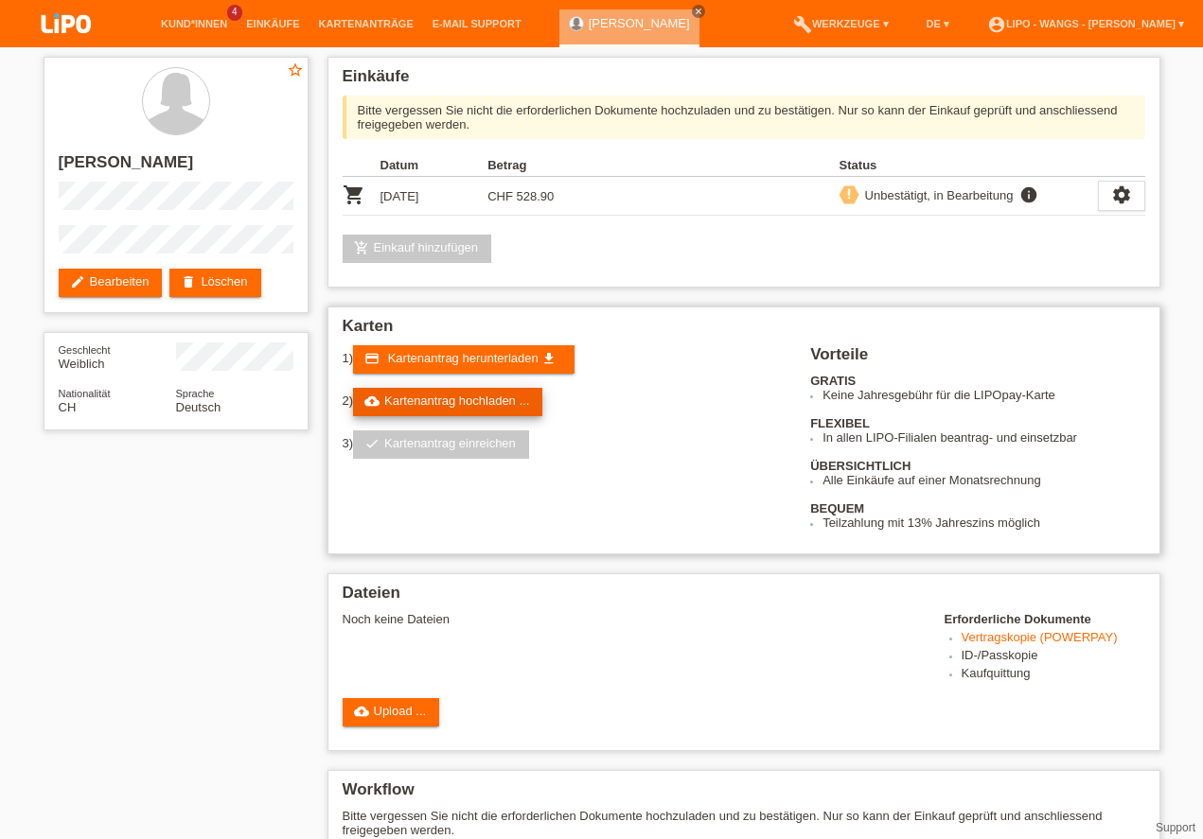
click at [455, 402] on link "cloud_upload Kartenantrag hochladen ..." at bounding box center [447, 402] width 189 height 28
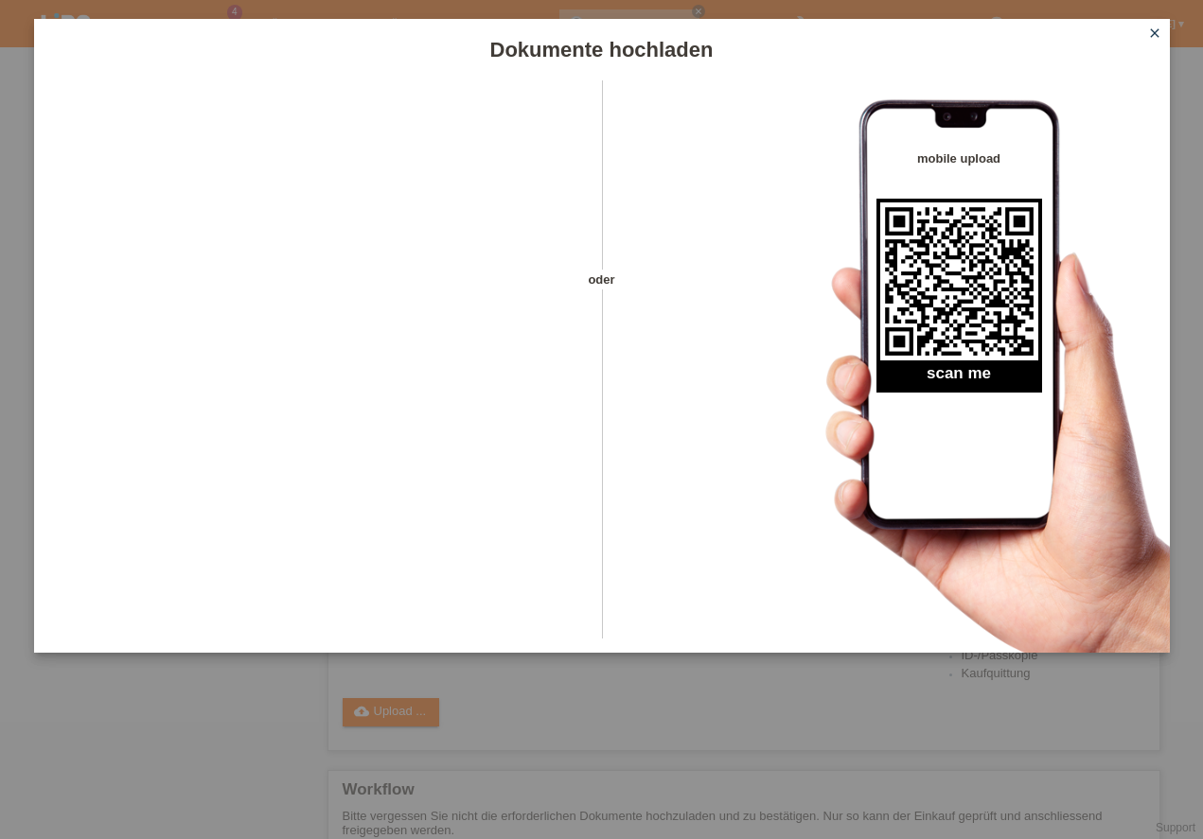
click at [1158, 32] on icon "close" at bounding box center [1154, 33] width 15 height 15
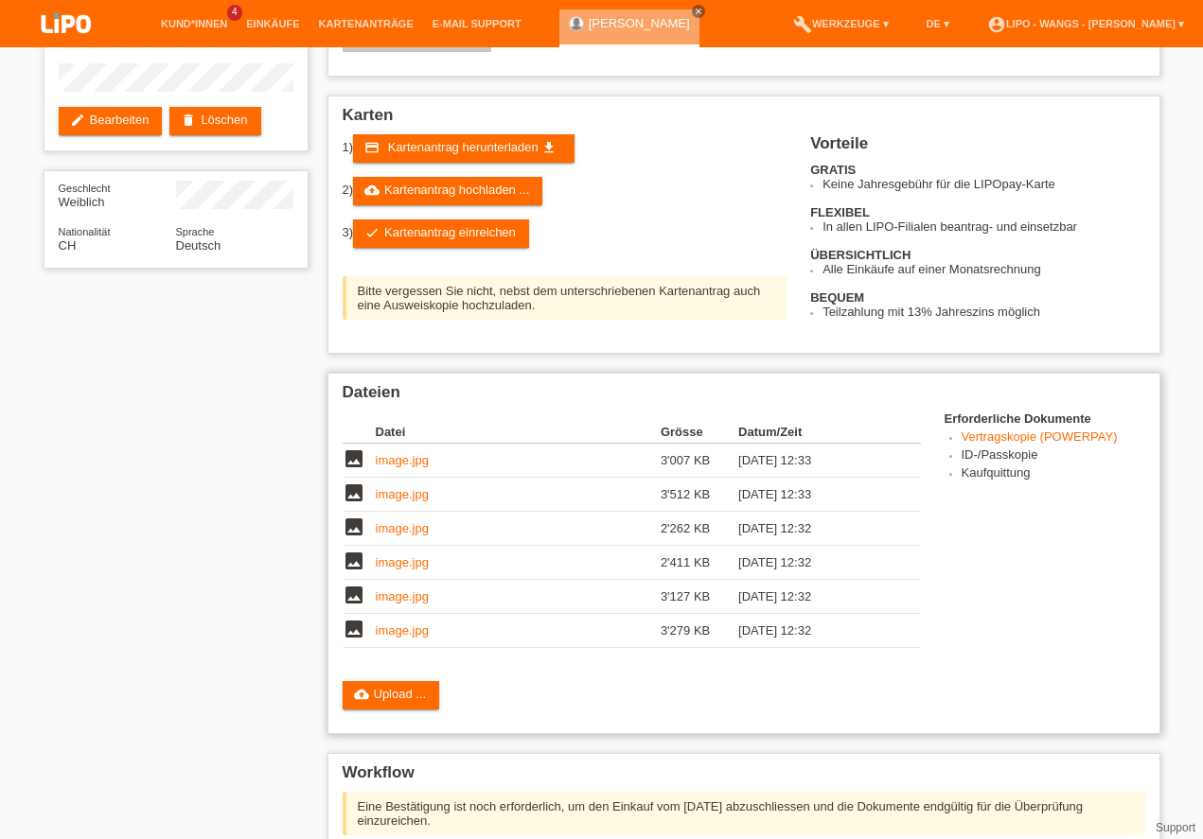
scroll to position [216, 0]
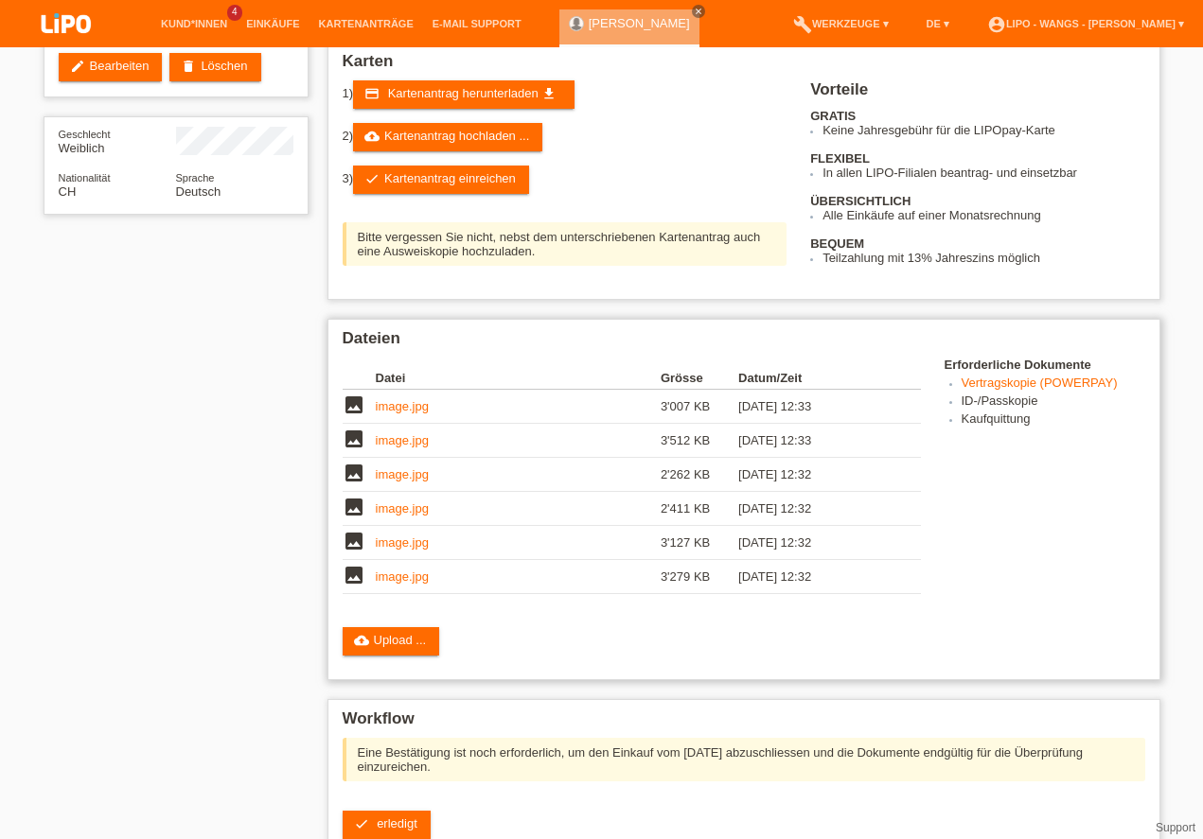
click at [393, 402] on link "image.jpg" at bounding box center [402, 406] width 53 height 14
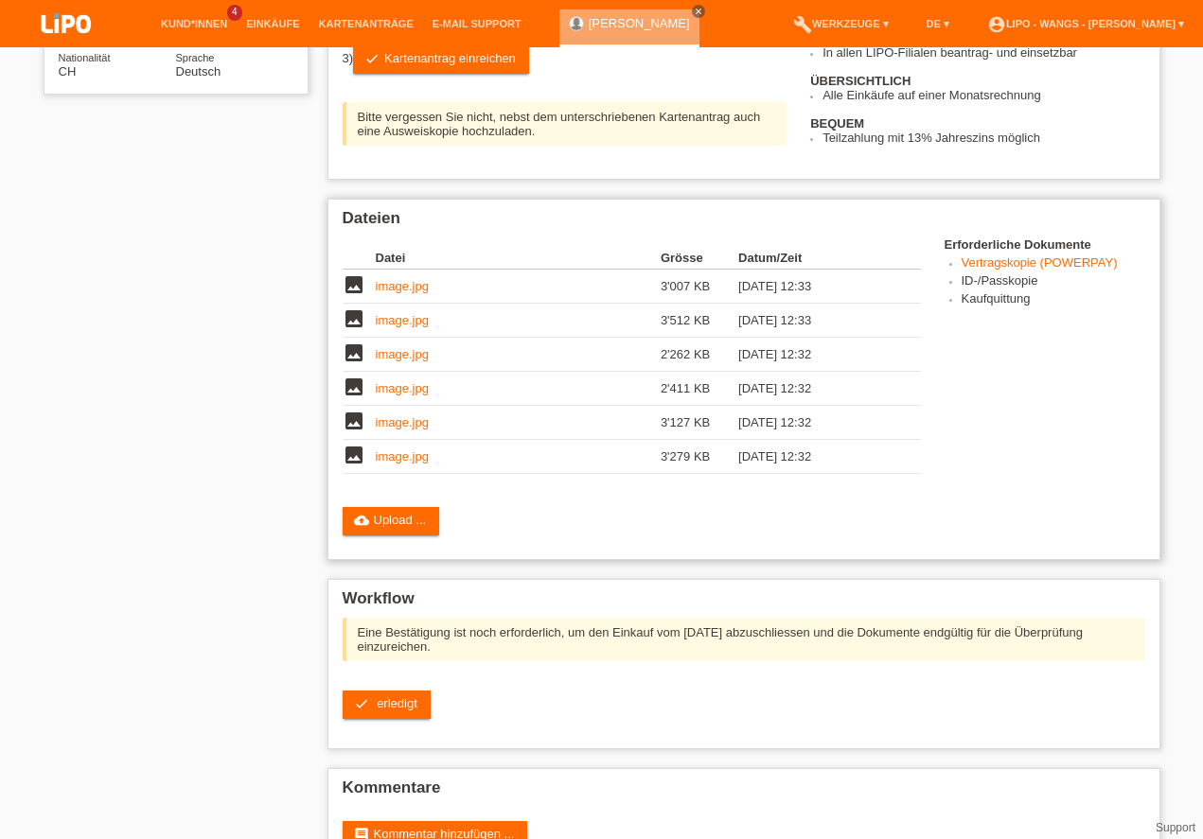
scroll to position [390, 0]
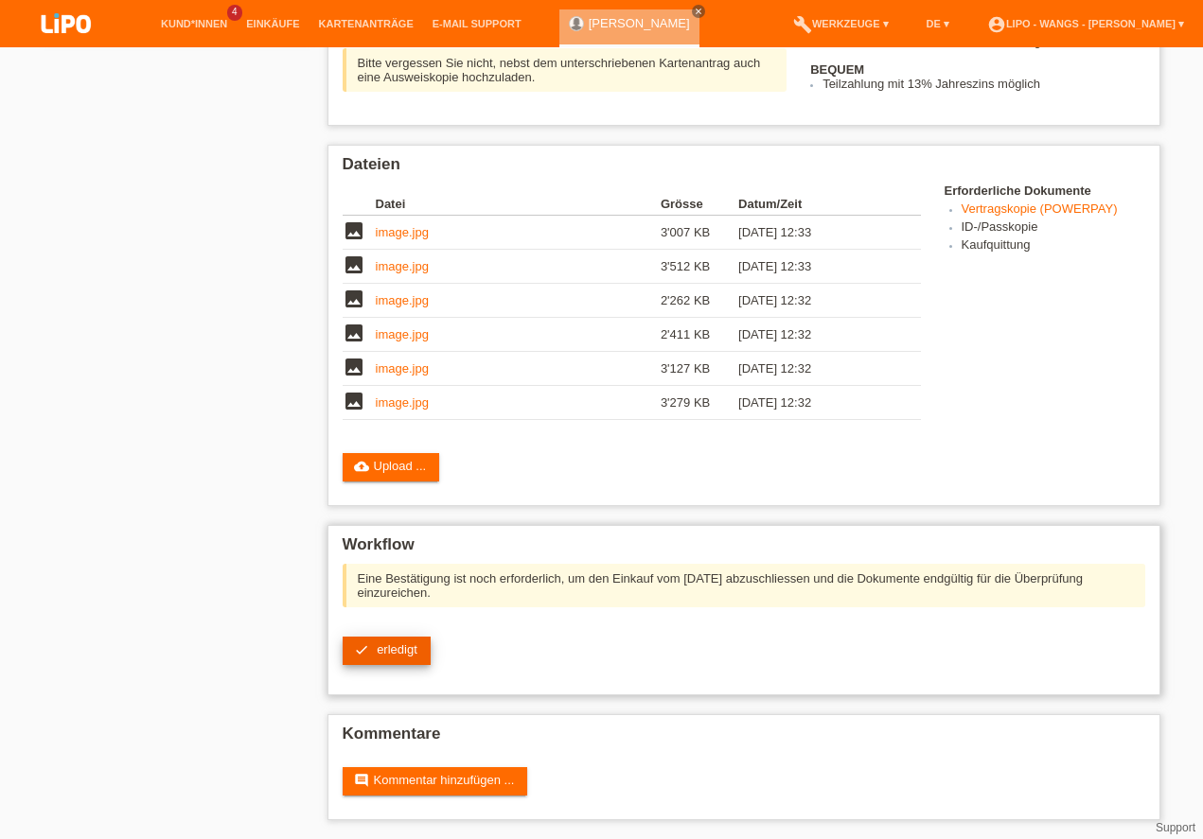
click at [400, 642] on link "check erledigt" at bounding box center [387, 651] width 88 height 28
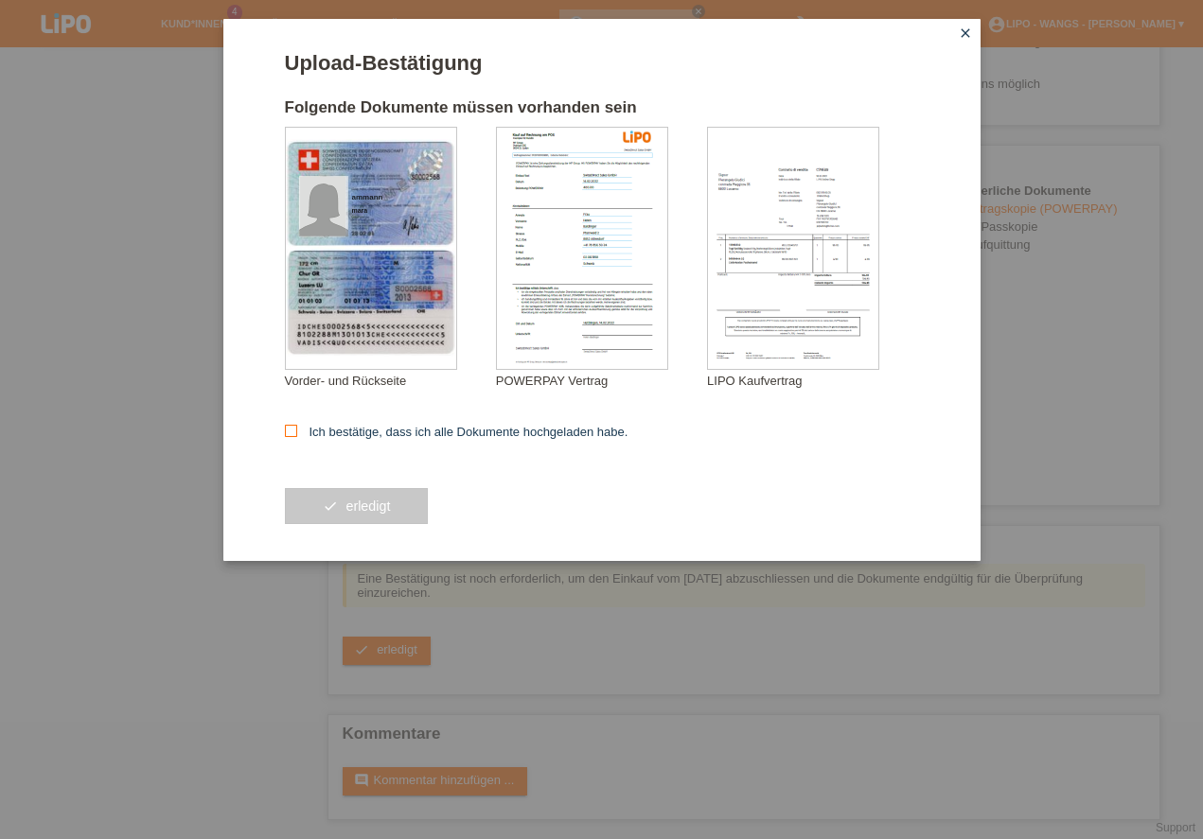
click at [287, 432] on icon at bounding box center [291, 431] width 12 height 12
click at [287, 432] on input "Ich bestätige, dass ich alle Dokumente hochgeladen habe." at bounding box center [291, 431] width 12 height 12
checkbox input "true"
click at [357, 494] on button "check erledigt" at bounding box center [357, 506] width 144 height 36
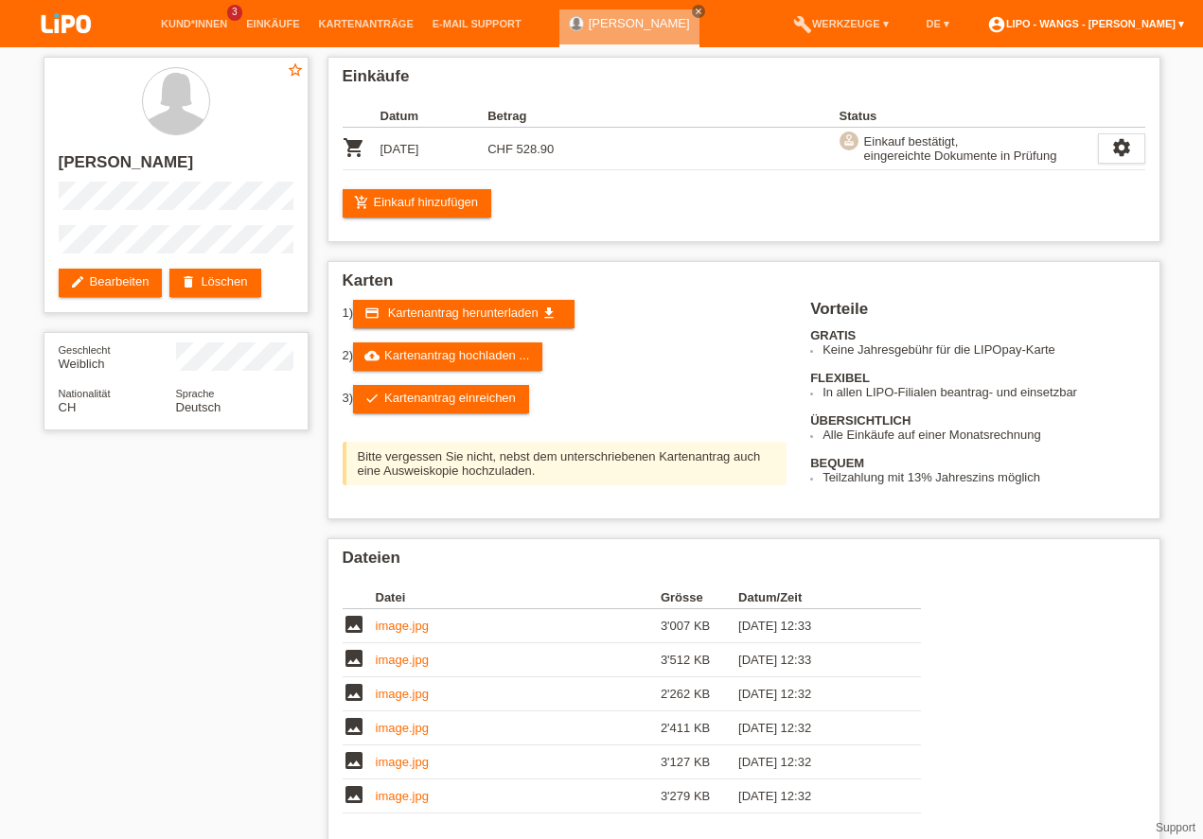
click at [1177, 20] on link "account_circle LIPO - Wangs - Qendrim Rama ▾" at bounding box center [1086, 23] width 216 height 11
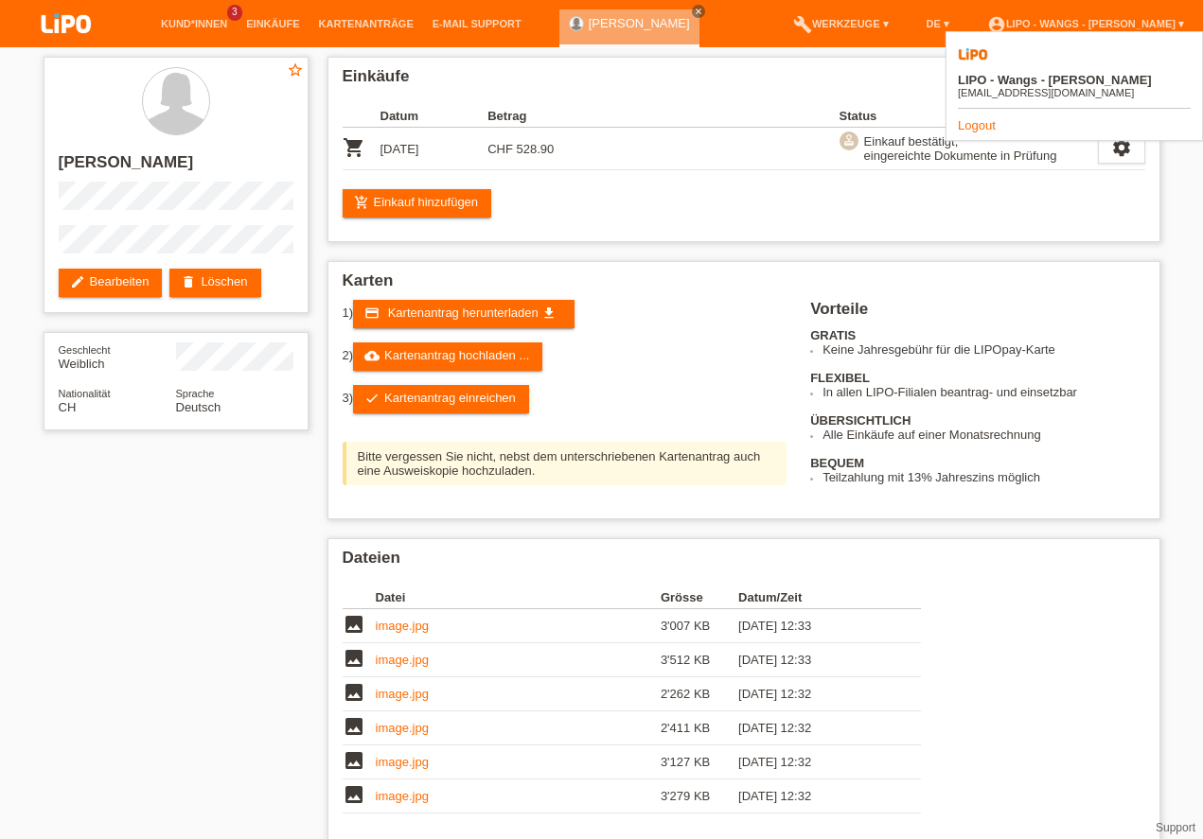
click at [980, 118] on link "Logout" at bounding box center [977, 125] width 38 height 14
